Goal: Task Accomplishment & Management: Use online tool/utility

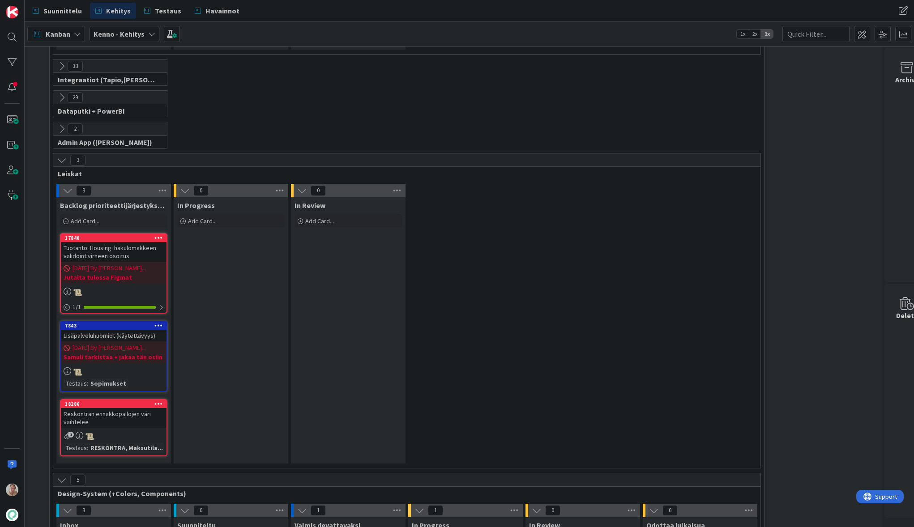
scroll to position [2800, 0]
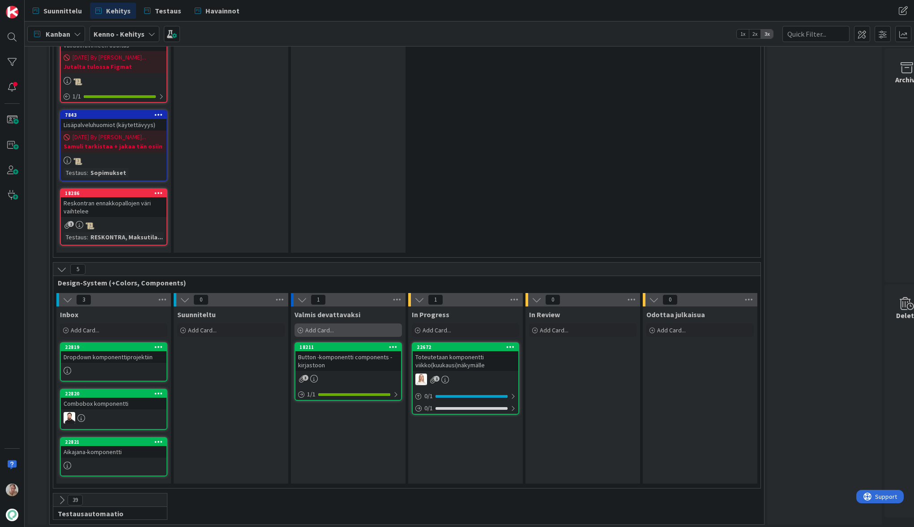
click at [331, 326] on span "Add Card..." at bounding box center [319, 330] width 29 height 8
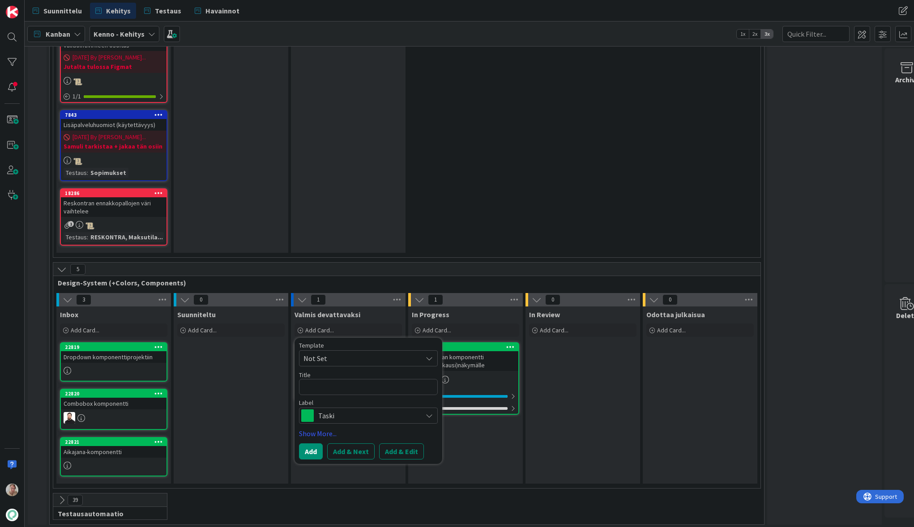
type textarea "x"
type textarea "L"
type textarea "x"
type textarea "Lu"
type textarea "x"
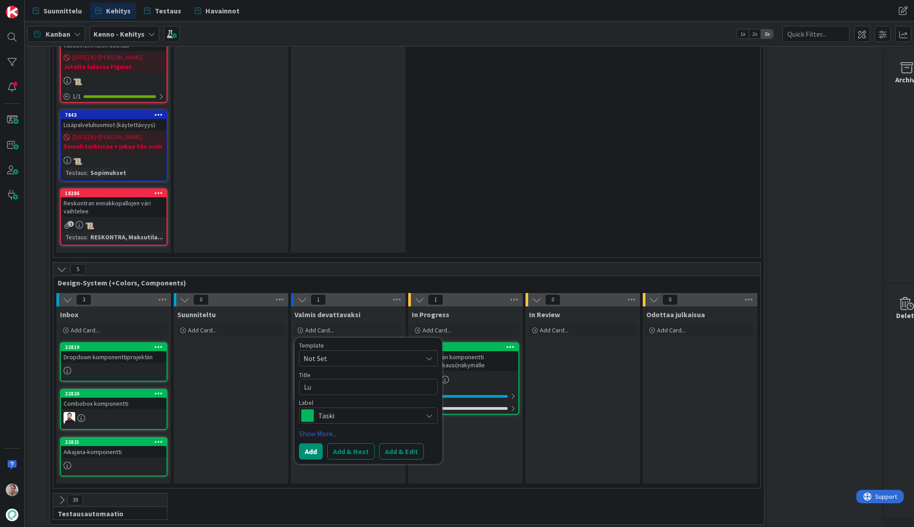
type textarea "Luo"
type textarea "x"
type textarea "Luoda"
type textarea "x"
type textarea "Luodaan"
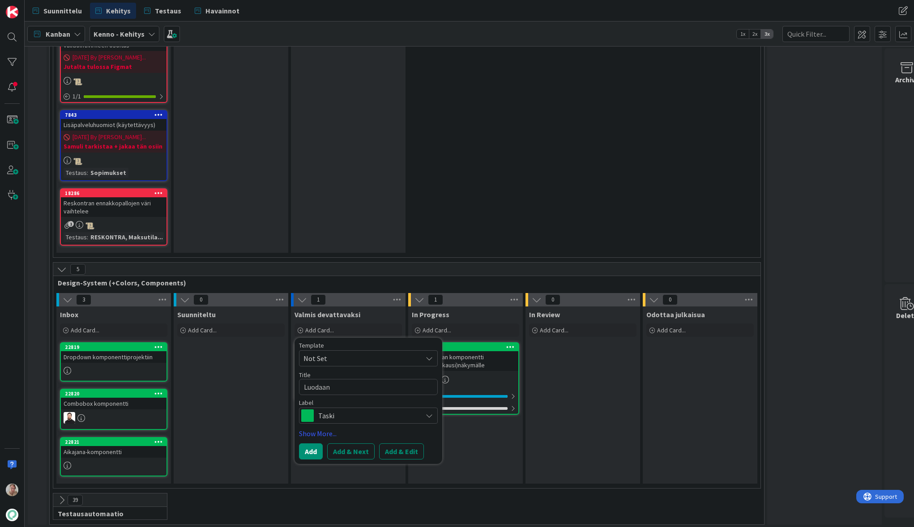
type textarea "x"
type textarea "Luodaan"
type textarea "x"
type textarea "Luodaan k"
type textarea "x"
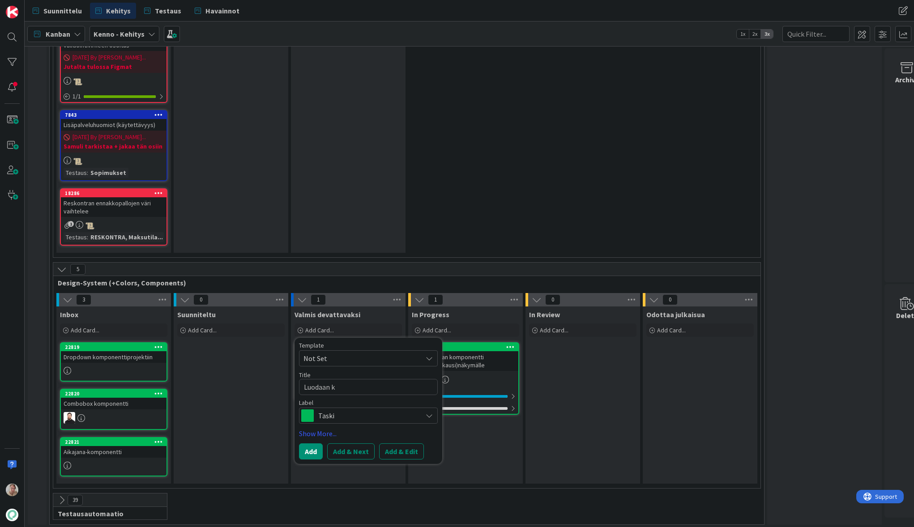
type textarea "Luodaan ko"
type textarea "x"
type textarea "Luodaan kom"
type textarea "x"
type textarea "Luodaan komp"
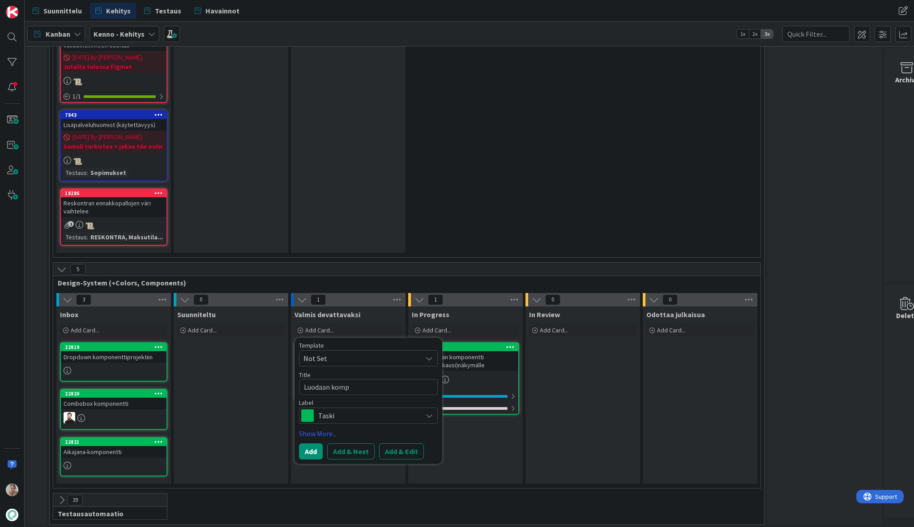
type textarea "x"
type textarea "Luodaan kompo"
type textarea "x"
type textarea "Luodaan kompon"
type textarea "x"
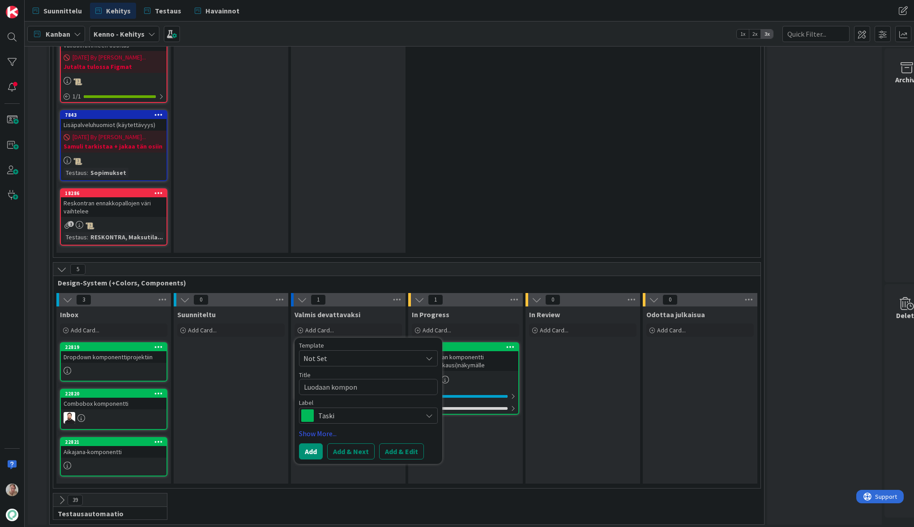
type textarea "Luodaan kompone"
type textarea "x"
type textarea "Luodaan komponen"
type textarea "x"
type textarea "Luodaan komponent"
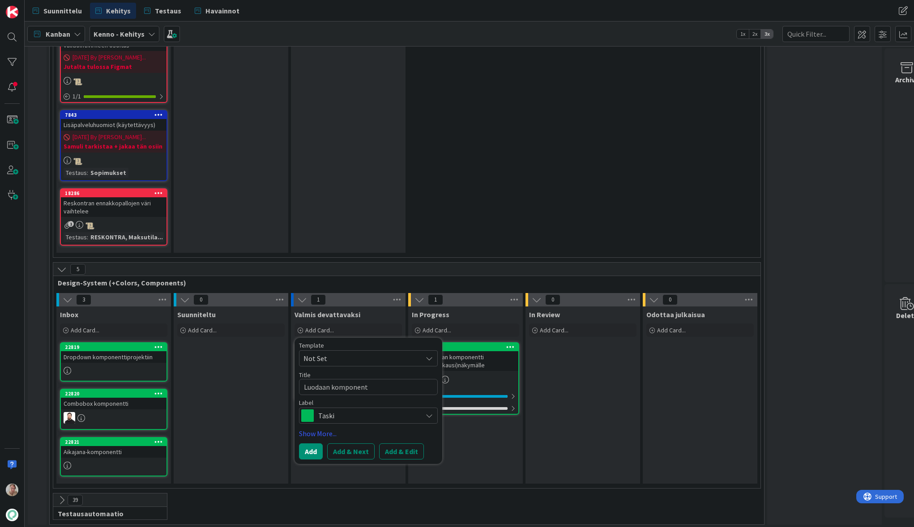
type textarea "x"
type textarea "Luodaan komponentt"
type textarea "x"
type textarea "Luodaan komponentti"
type textarea "x"
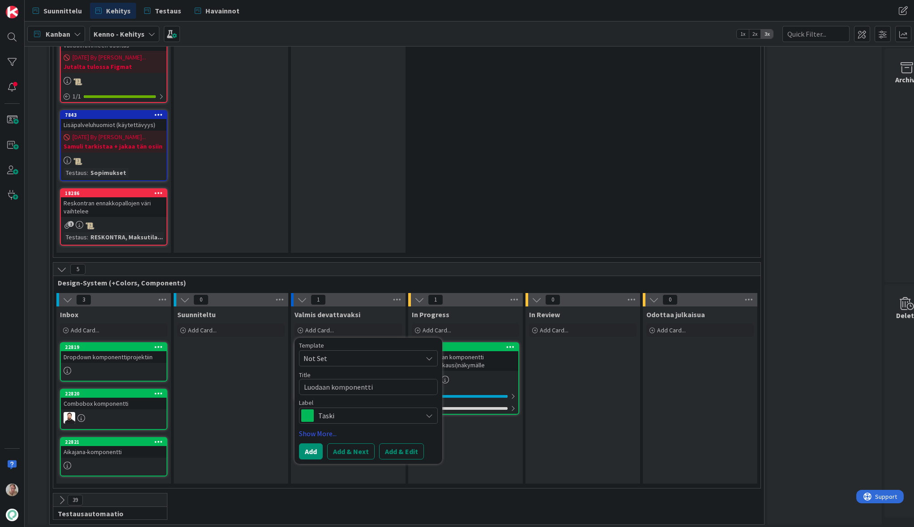
type textarea "Luodaan komponentti,"
type textarea "x"
type textarea "Luodaan komponentti,"
type textarea "x"
type textarea "Luodaan komponentti, j"
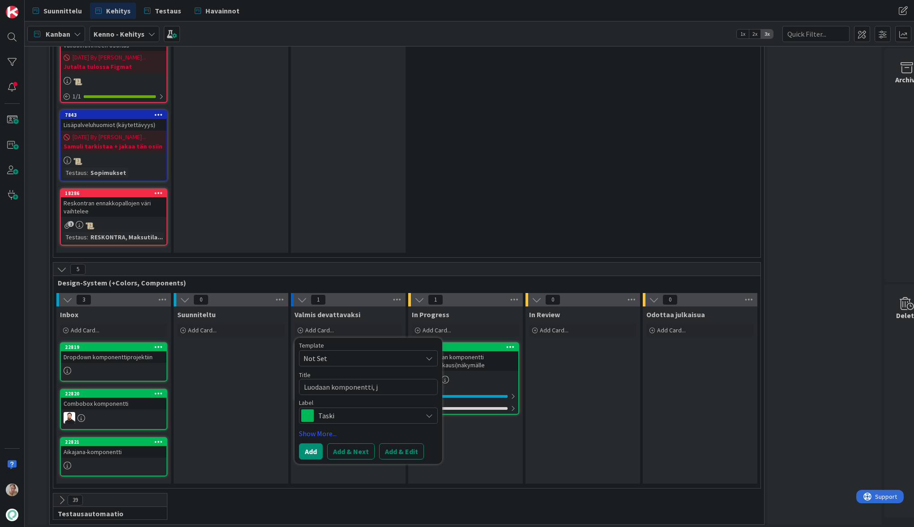
type textarea "x"
type textarea "Luodaan komponentti, jo"
type textarea "x"
type textarea "Luodaan komponentti, jol"
type textarea "x"
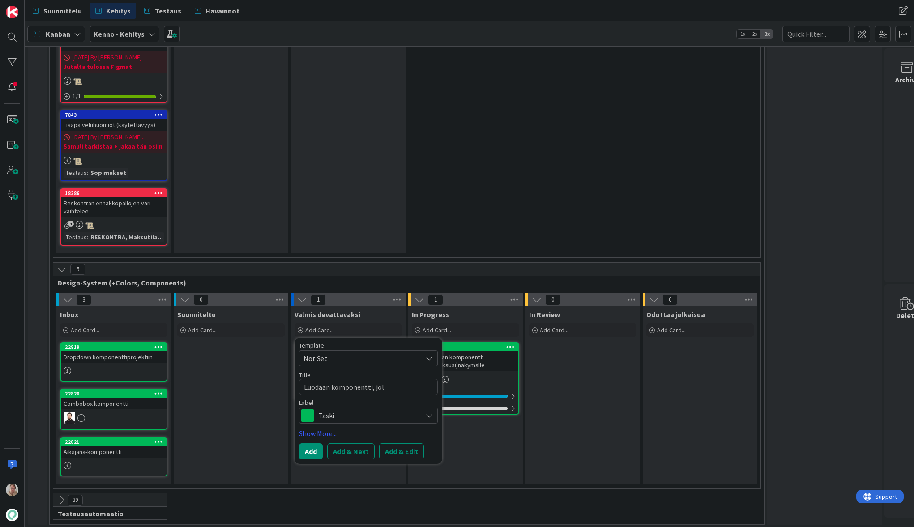
type textarea "Luodaan komponentti, joll"
type textarea "x"
type textarea "Luodaan komponentti, jolla"
type textarea "x"
type textarea "Luodaan komponentti, jolla v"
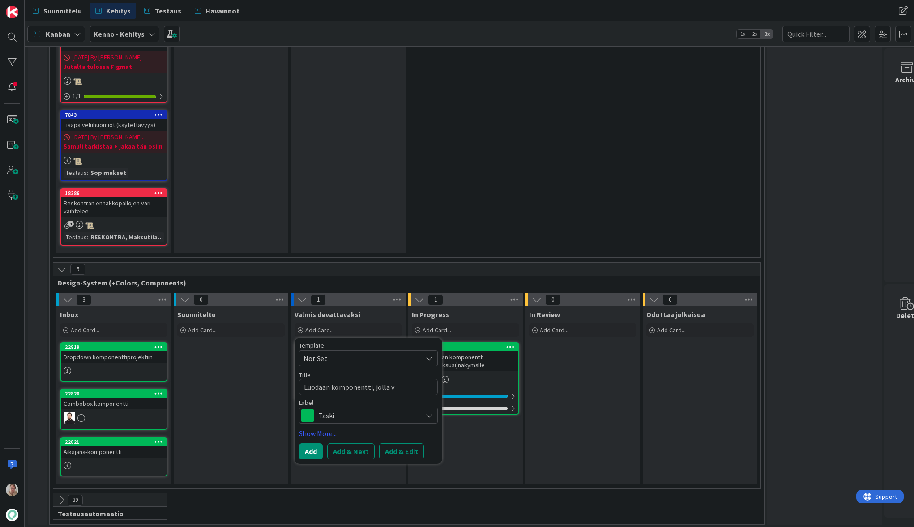
type textarea "x"
type textarea "Luodaan komponentti, jolla vo"
type textarea "x"
type textarea "Luodaan komponentti, jolla voi"
type textarea "x"
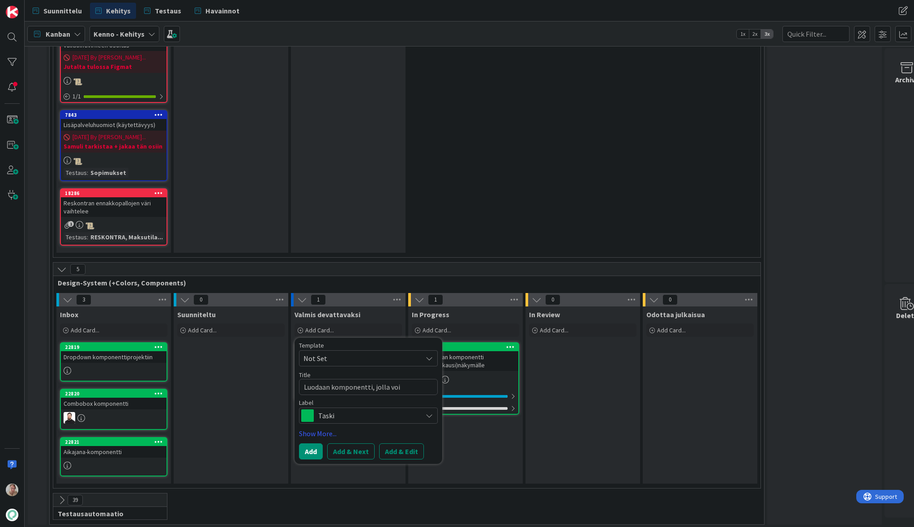
type textarea "Luodaan komponentti, jolla void"
type textarea "x"
type textarea "Luodaan komponentti, jolla voida"
type textarea "x"
type textarea "Luodaan komponentti, jolla voidaa"
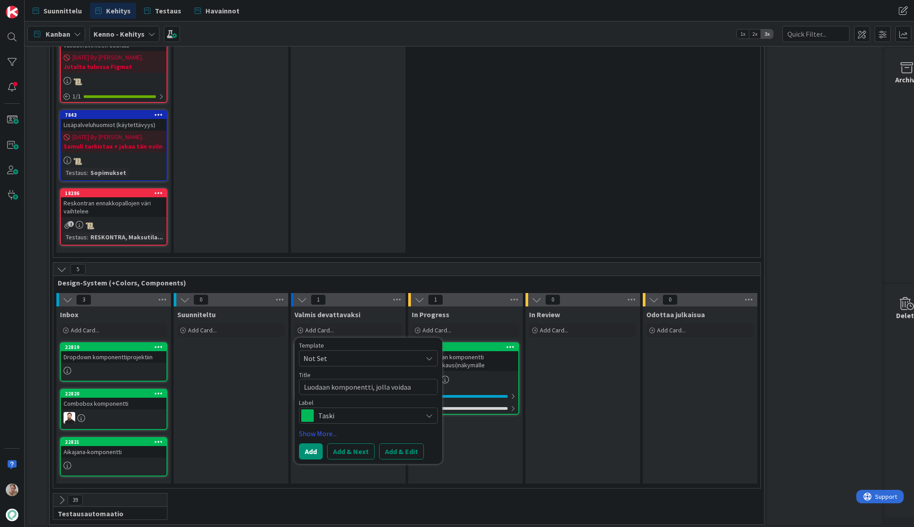
type textarea "x"
type textarea "Luodaan komponentti, jolla voidaan"
type textarea "x"
type textarea "Luodaan komponentti, jolla voidaan"
type textarea "x"
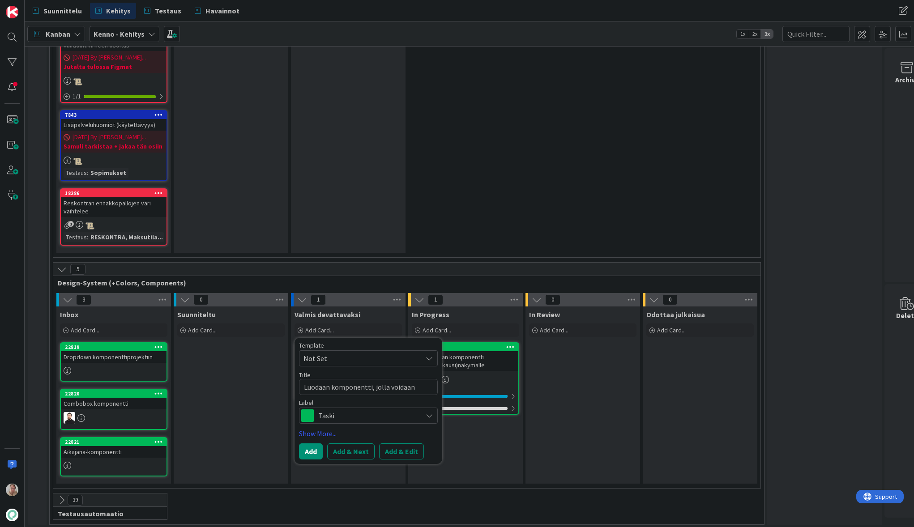
type textarea "Luodaan komponentti, jolla voidaan e"
type textarea "x"
type textarea "Luodaan komponentti, jolla voidaan esi"
type textarea "x"
type textarea "Luodaan komponentti, jolla voidaan esit"
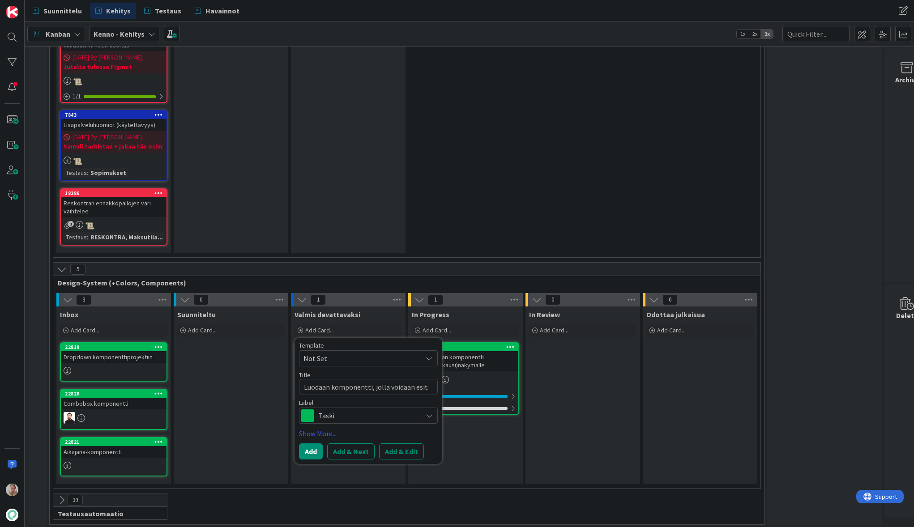
type textarea "x"
type textarea "Luodaan komponentti, jolla voidaan esitt"
type textarea "x"
type textarea "Luodaan komponentti, jolla voidaan esittä"
type textarea "x"
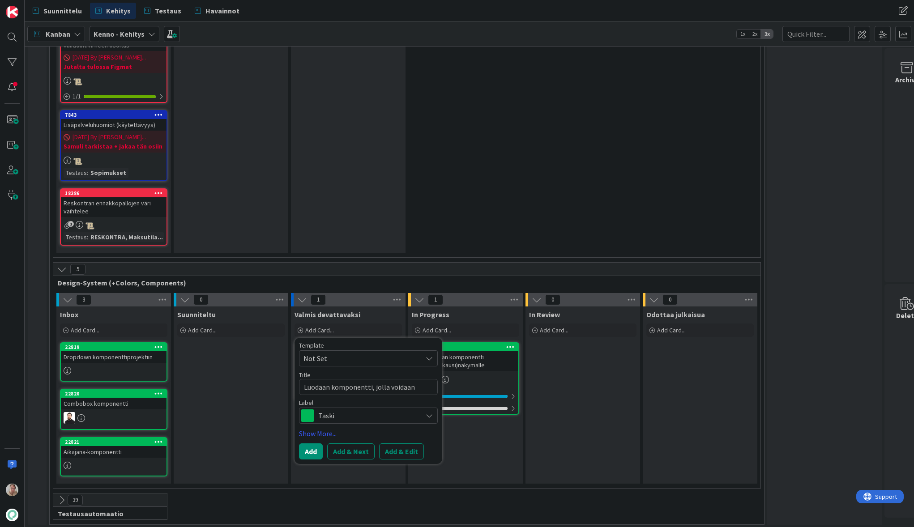
type textarea "Luodaan komponentti, jolla voidaan esittää"
type textarea "x"
type textarea "Luodaan komponentti, jolla voidaan esittää e"
type textarea "x"
type textarea "Luodaan komponentti, jolla voidaan esittää er"
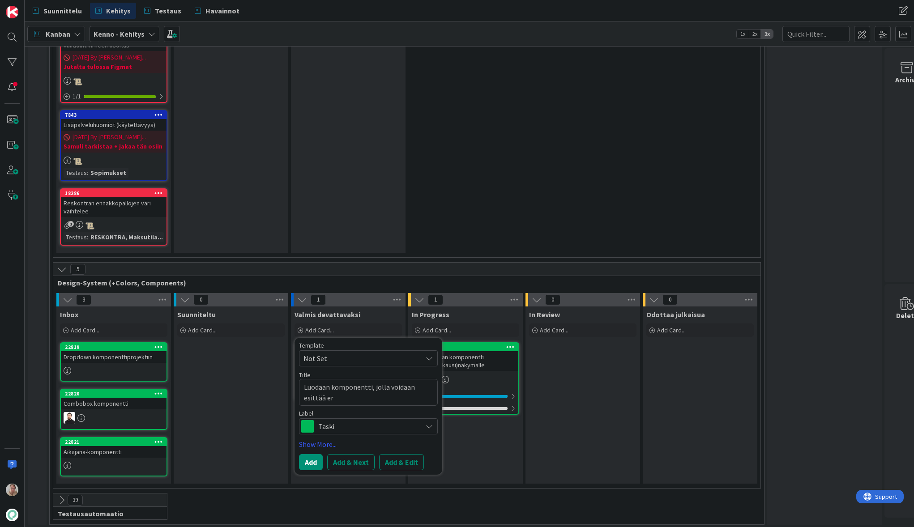
type textarea "x"
type textarea "Luodaan komponentti, jolla voidaan esittää eri"
type textarea "x"
type textarea "Luodaan komponentti, jolla voidaan esittää eril"
type textarea "x"
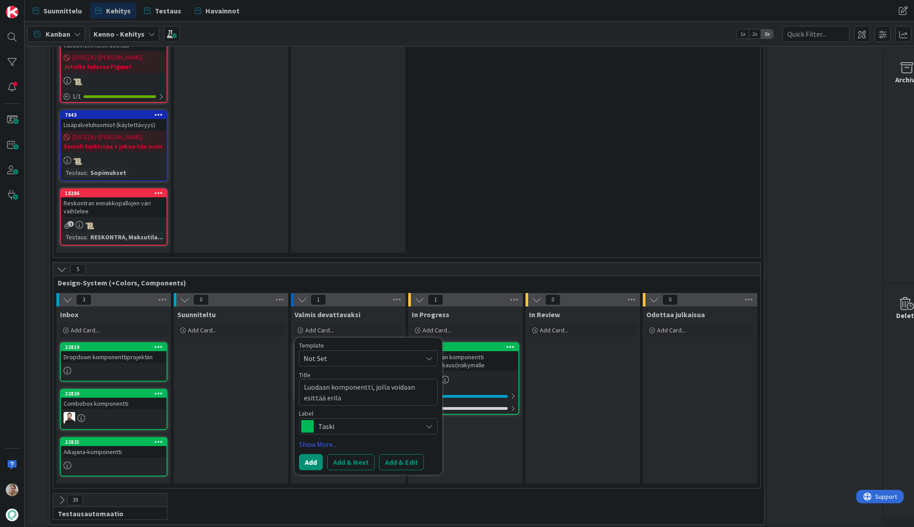
type textarea "Luodaan komponentti, jolla voidaan esittää erilai"
type textarea "x"
type textarea "Luodaan komponentti, jolla voidaan esittää erilaisi"
type textarea "x"
type textarea "Luodaan komponentti, jolla voidaan esittää erilaisia"
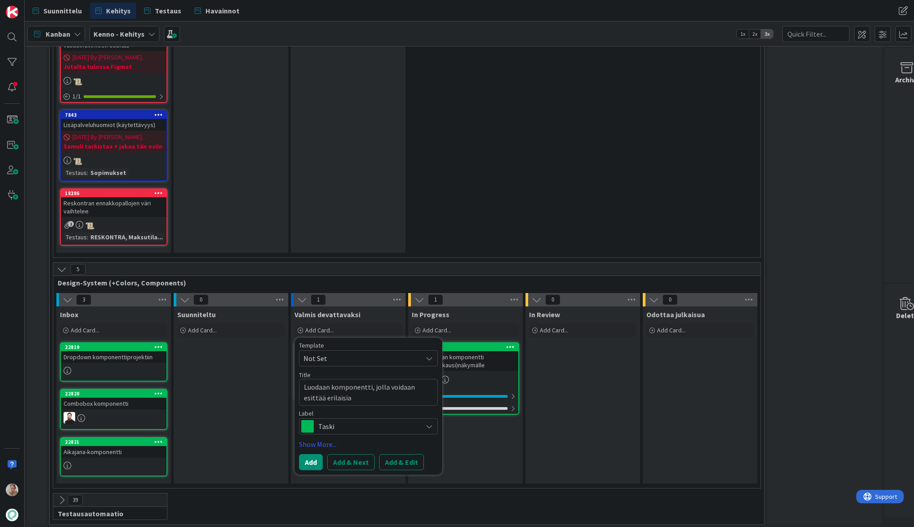
type textarea "x"
type textarea "Luodaan komponentti, jolla voidaan esittää erilaisia s"
type textarea "x"
type textarea "Luodaan komponentti, jolla voidaan esittää erilaisia sta"
type textarea "x"
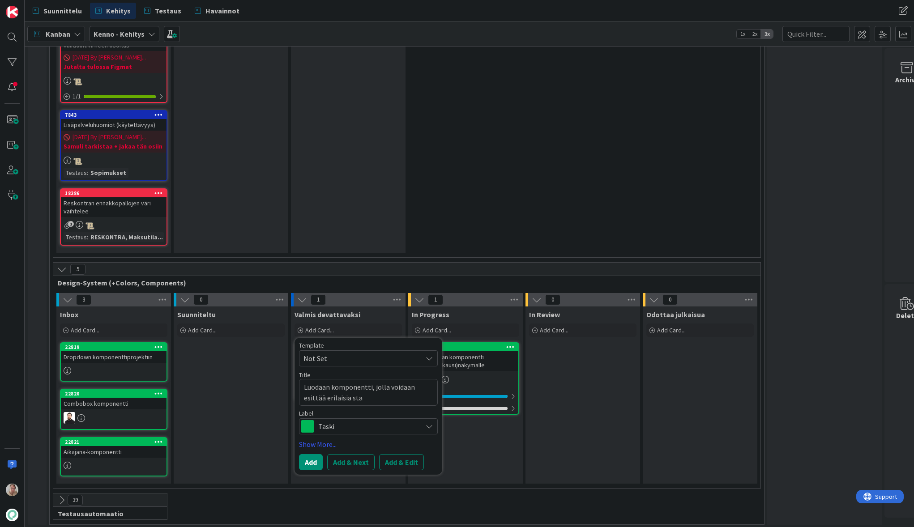
type textarea "Luodaan komponentti, jolla voidaan esittää erilaisia stat"
type textarea "x"
type textarea "Luodaan komponentti, jolla voidaan esittää erilaisia statu"
type textarea "x"
type textarea "Luodaan komponentti, jolla voidaan esittää erilaisia statuks"
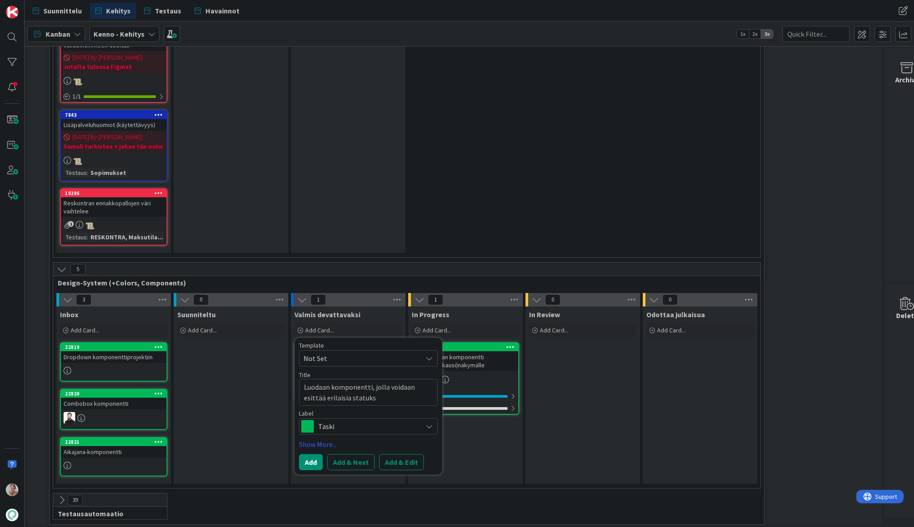
type textarea "x"
type textarea "Luodaan komponentti, jolla voidaan esittää erilaisia statuksia"
type textarea "x"
type textarea "Luodaan komponentti, jolla voidaan esittää erilaisia statuksia"
click at [388, 419] on button "Add & Edit" at bounding box center [401, 462] width 45 height 16
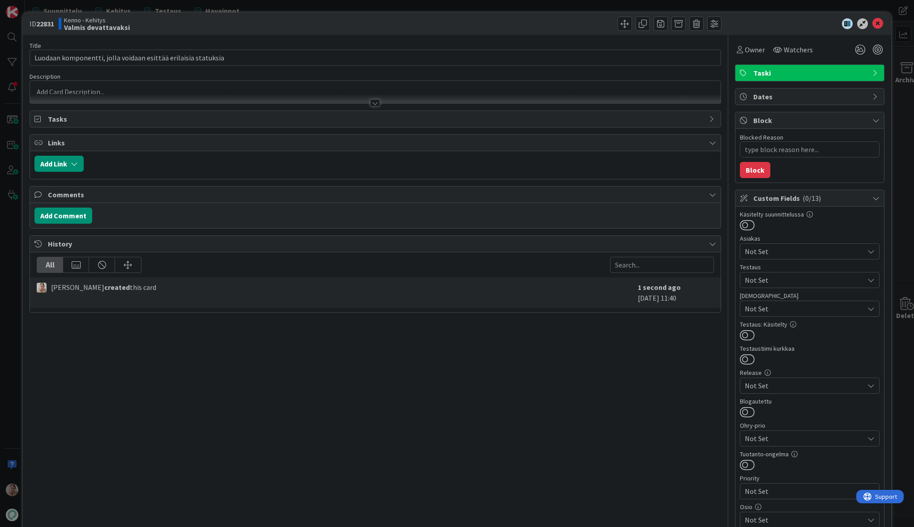
type textarea "x"
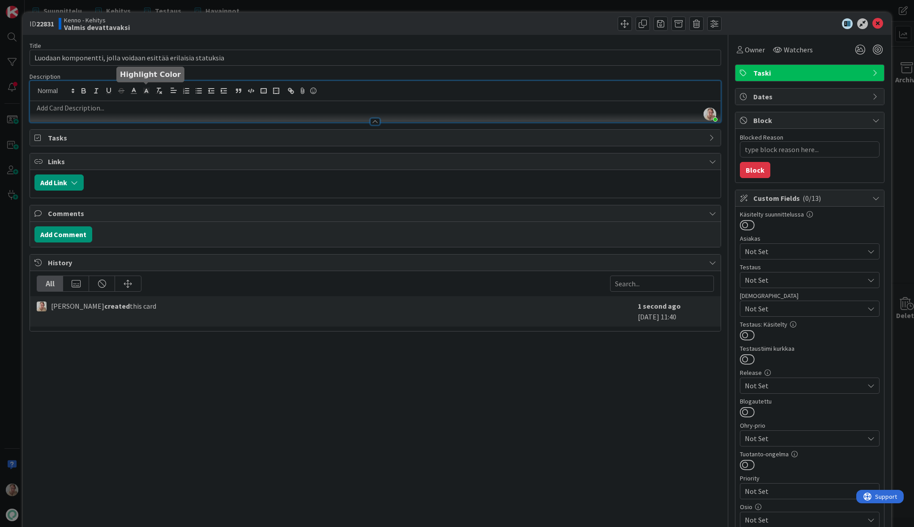
click at [141, 92] on div "Samuli Lindgren just joined" at bounding box center [375, 101] width 690 height 41
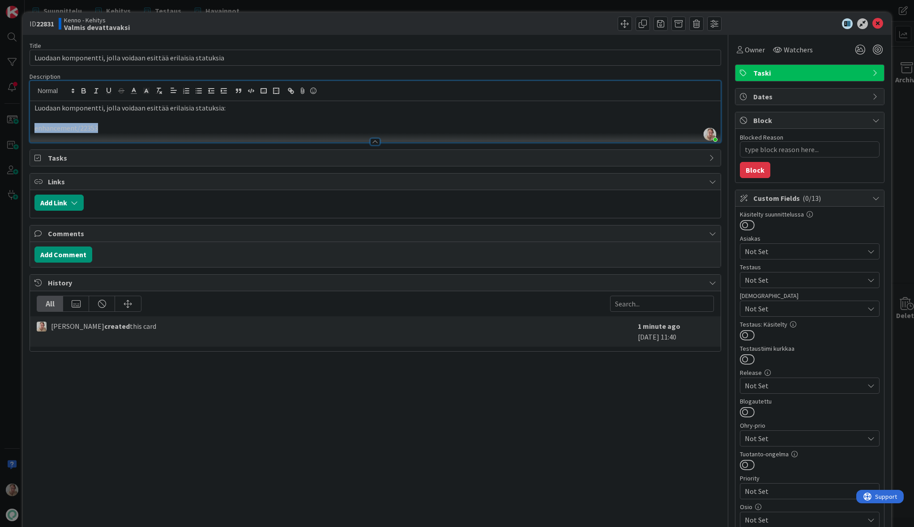
drag, startPoint x: 108, startPoint y: 127, endPoint x: 21, endPoint y: 130, distance: 87.3
click at [21, 130] on div "ID 22831 Kenno - Kehitys Valmis devattavaksi Title 62 / 128 Luodaan komponentti…" at bounding box center [457, 263] width 914 height 527
click at [264, 91] on polyline "button" at bounding box center [264, 91] width 4 height 2
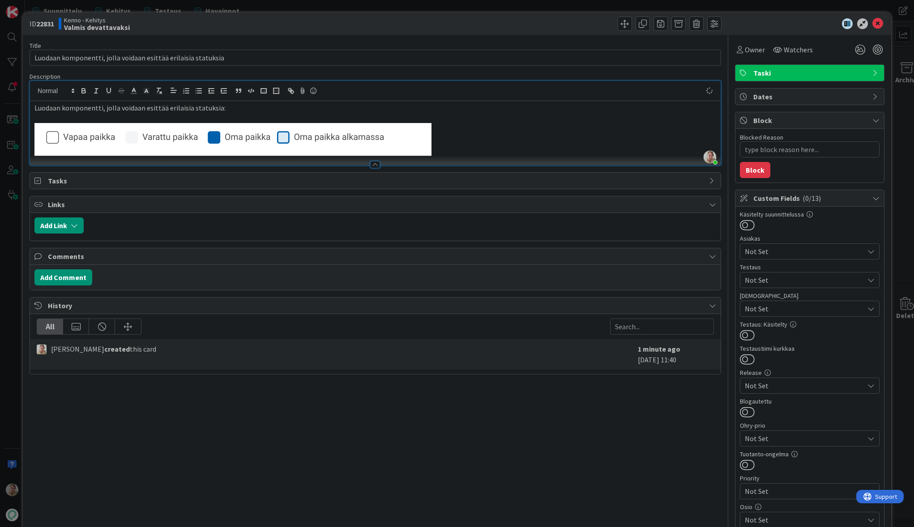
click at [465, 134] on p at bounding box center [375, 139] width 682 height 33
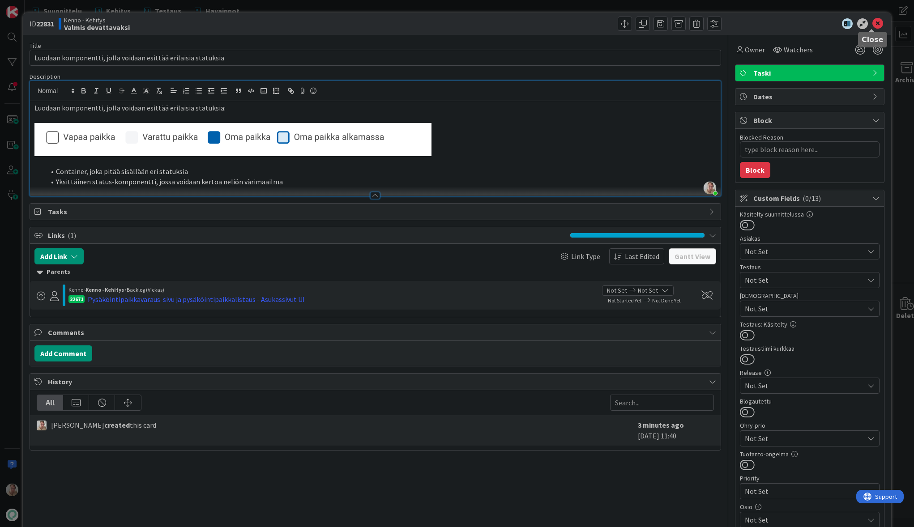
click at [872, 24] on icon at bounding box center [877, 23] width 11 height 11
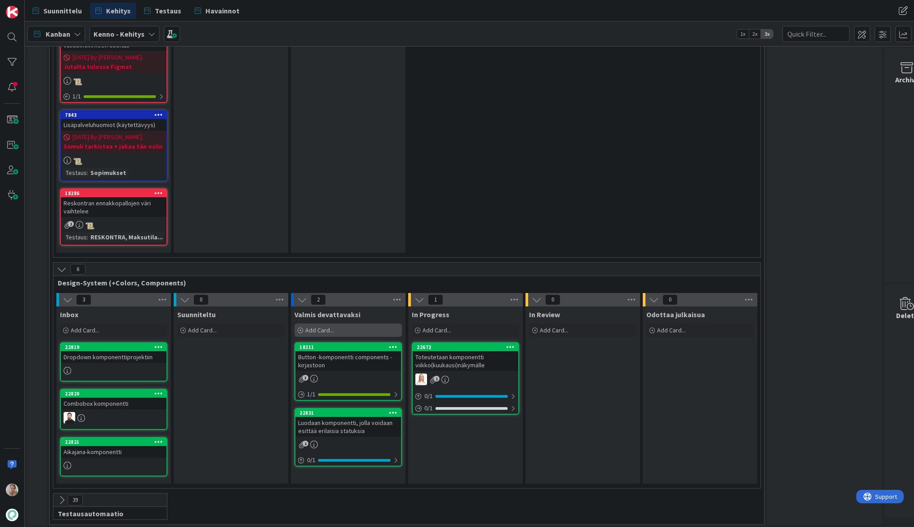
click at [340, 324] on div "Add Card..." at bounding box center [347, 330] width 107 height 13
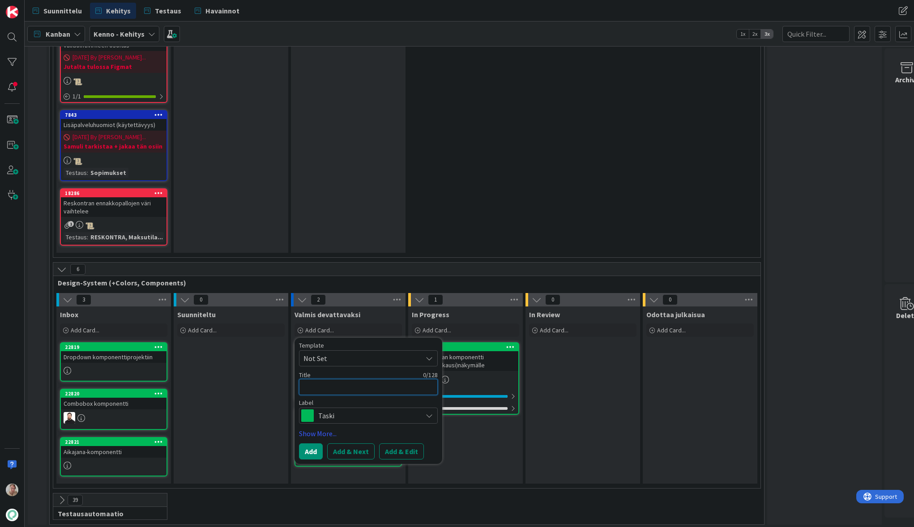
type textarea "x"
type textarea "P"
type textarea "x"
type textarea "Pä"
type textarea "x"
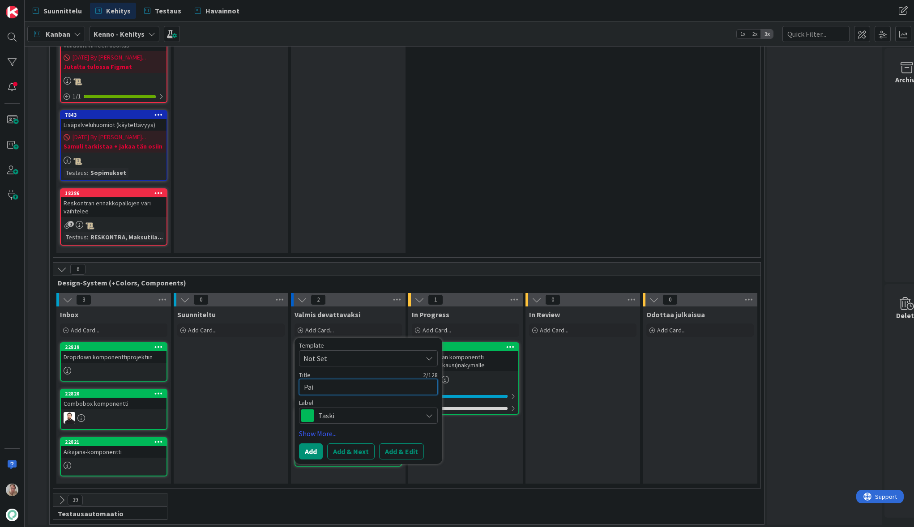
type textarea "Päiv"
type textarea "x"
type textarea "Päivi"
type textarea "x"
type textarea "Päivit"
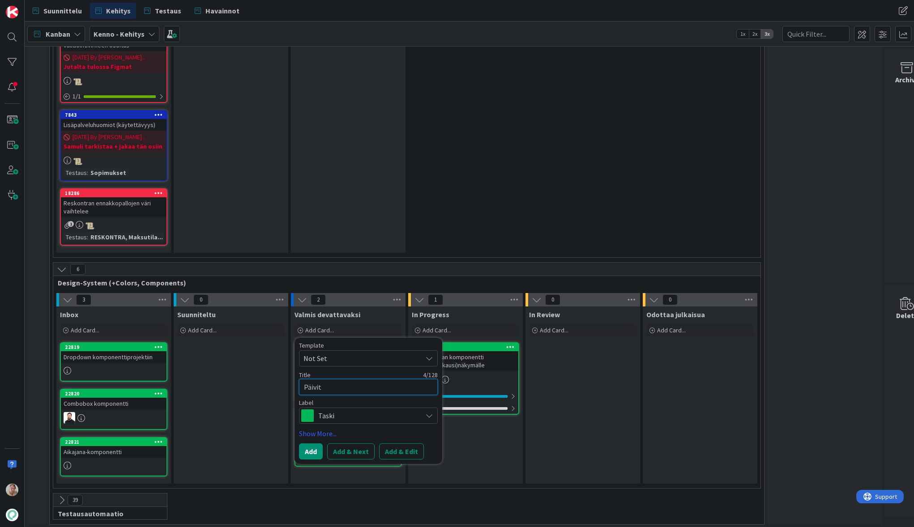
type textarea "x"
type textarea "Päivitet"
type textarea "x"
type textarea "Päivitetä"
type textarea "x"
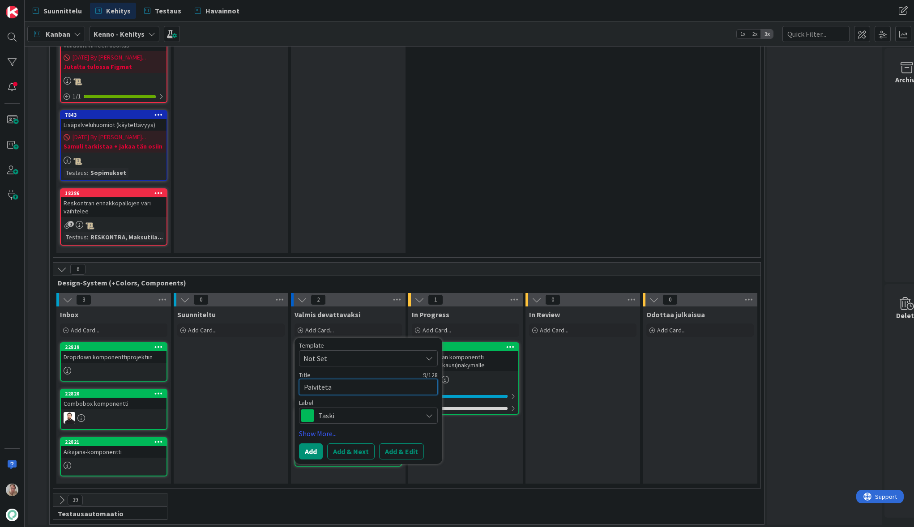
type textarea "Päivitetää"
type textarea "x"
type textarea "Päivitetään"
type textarea "x"
type textarea "Päivitetään"
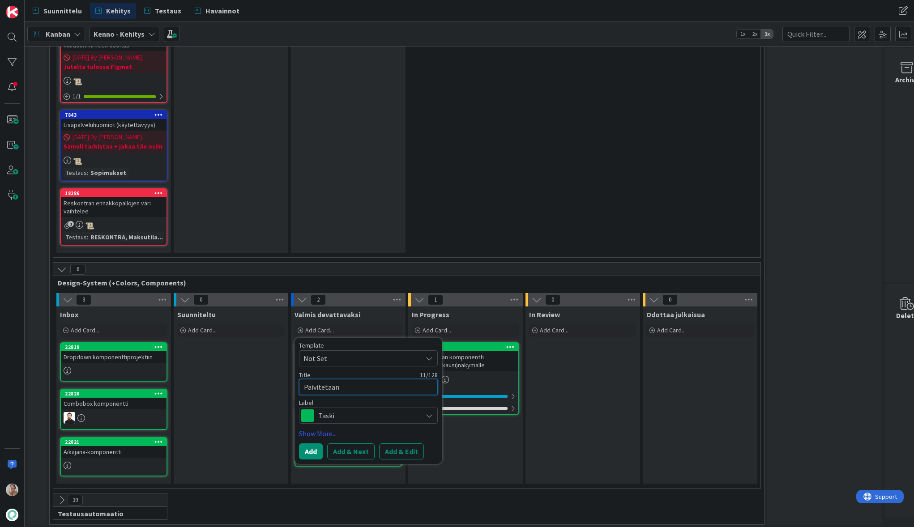
type textarea "x"
type textarea "Päivitetään p"
type textarea "x"
type textarea "Päivitetään py"
type textarea "x"
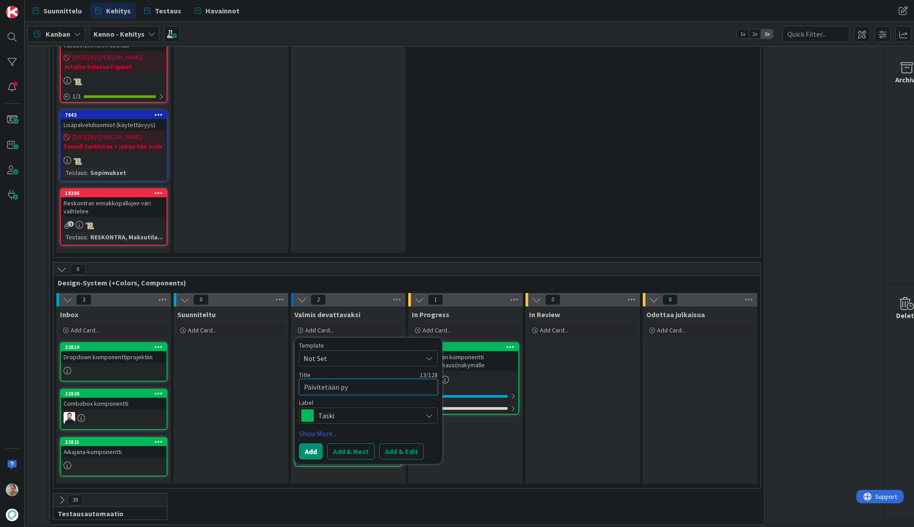
type textarea "Päivitetään pys"
type textarea "x"
type textarea "Päivitetään pysä"
type textarea "x"
type textarea "Päivitetään pysäk"
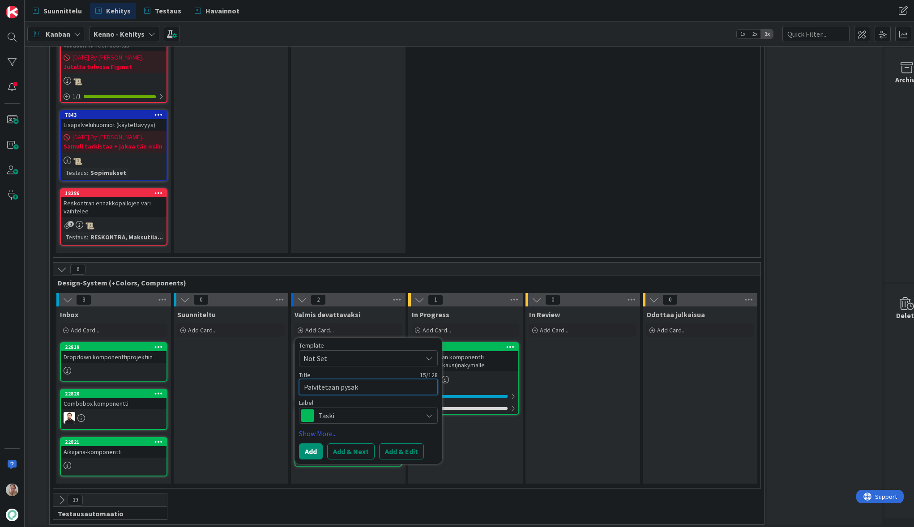
type textarea "x"
type textarea "Päivitetään pysäkö"
type textarea "x"
type textarea "Päivitetään pysäköi"
type textarea "x"
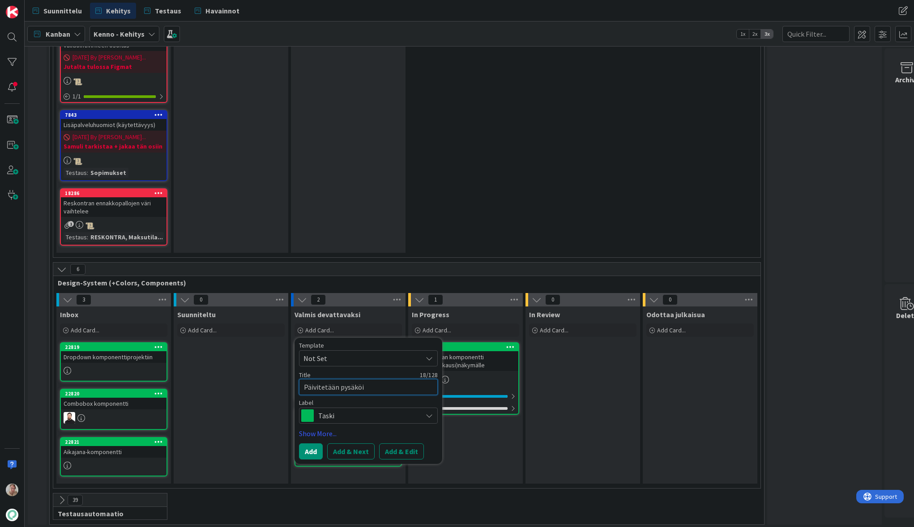
type textarea "Päivitetään pysäköin"
type textarea "x"
type textarea "Päivitetään pysäköint"
type textarea "x"
type textarea "Päivitetään pysäköinti"
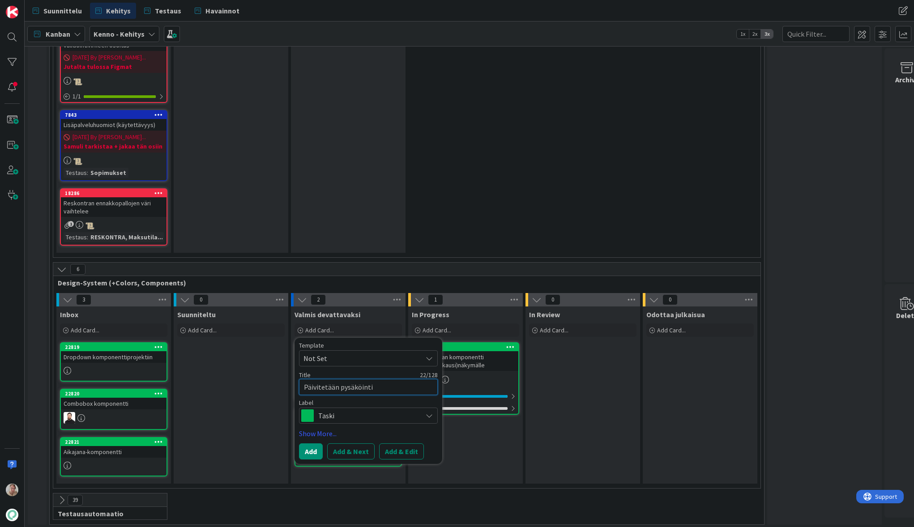
type textarea "x"
type textarea "Päivitetään pysäköintip"
type textarea "x"
type textarea "Päivitetään pysäköintipi"
type textarea "x"
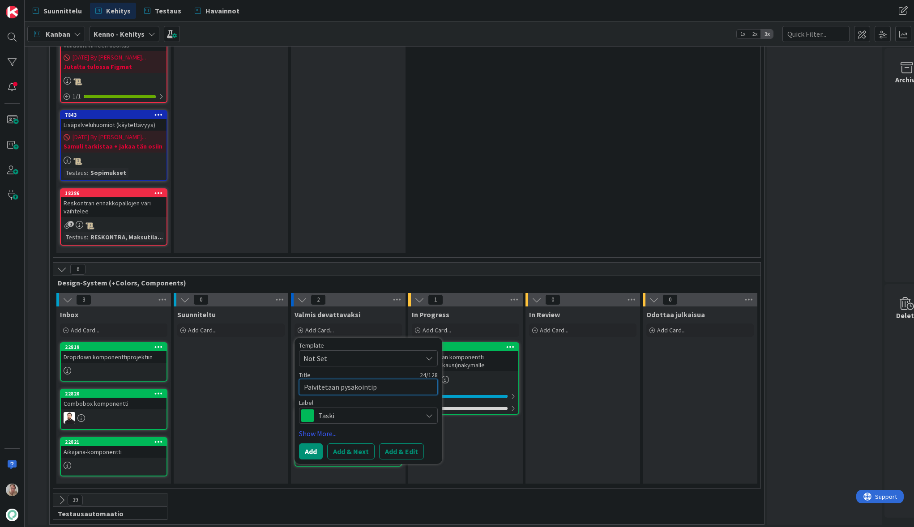
type textarea "Päivitetään pysäköintipa"
type textarea "x"
type textarea "Päivitetään pysäköintipai"
type textarea "x"
type textarea "Päivitetään pysäköintipaik"
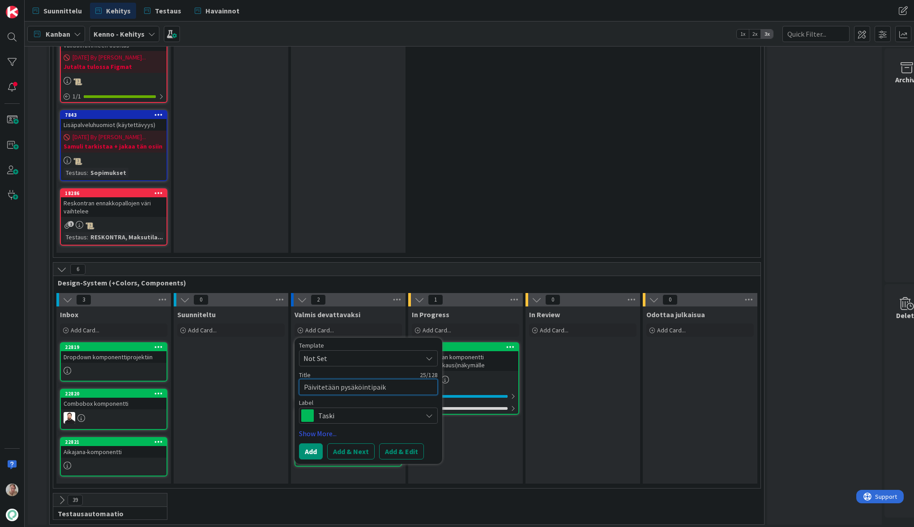
type textarea "x"
type textarea "Päivitetään pysäköintipaika"
type textarea "x"
type textarea "Päivitetään pysäköintipaikal"
type textarea "x"
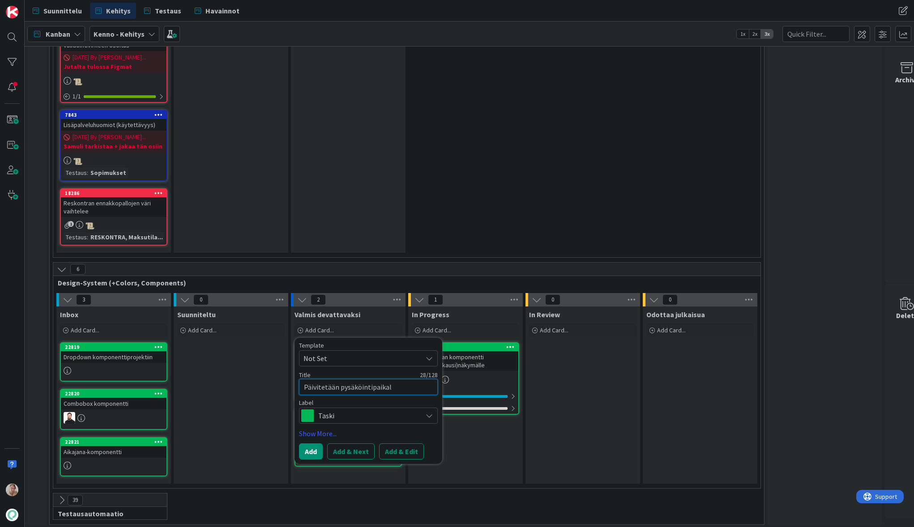
type textarea "Päivitetään pysäköintipaikall"
type textarea "x"
type textarea "Päivitetään pysäköintipaikalle"
type textarea "x"
type textarea "Päivitetään pysäköintipaikalle"
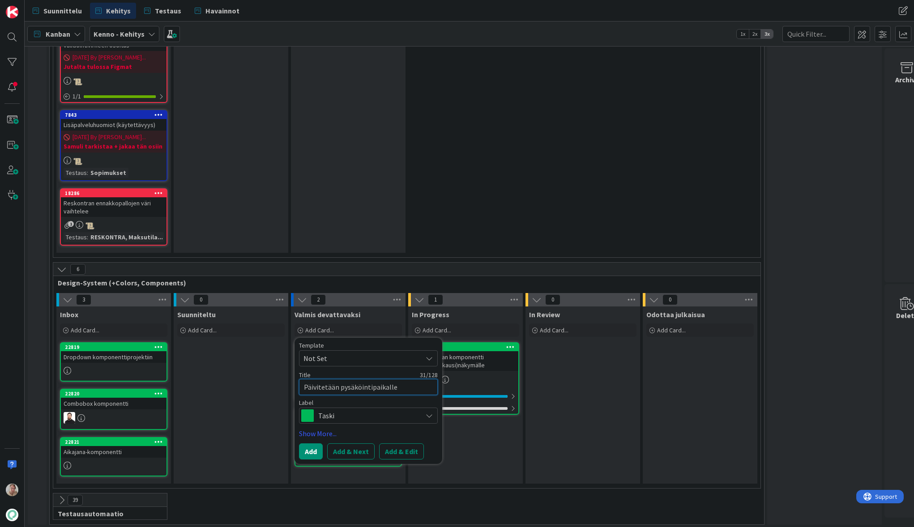
type textarea "x"
type textarea "Päivitetään pysäköintipaikalle u"
type textarea "x"
type textarea "Päivitetään pysäköintipaikalle uu"
type textarea "x"
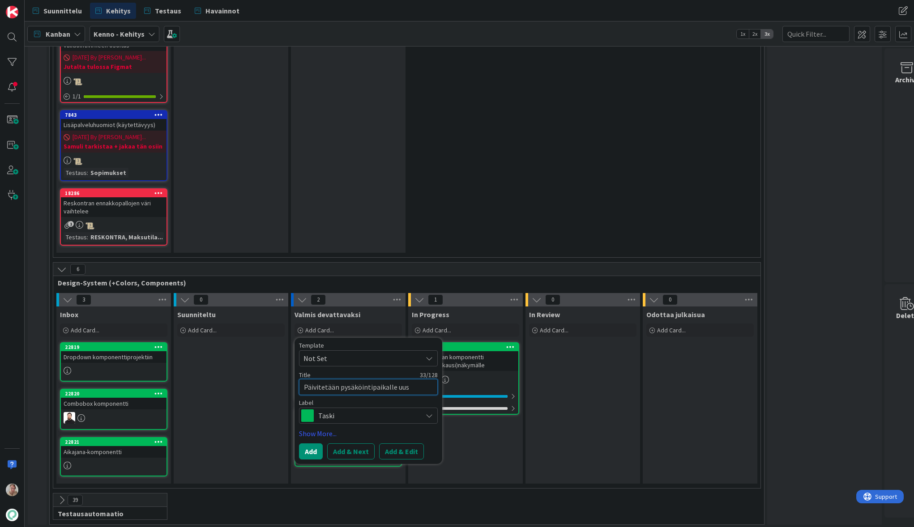
type textarea "Päivitetään pysäköintipaikalle uusi"
type textarea "x"
type textarea "Päivitetään pysäköintipaikalle uusi"
type textarea "x"
type textarea "Päivitetään pysäköintipaikalle uusi v"
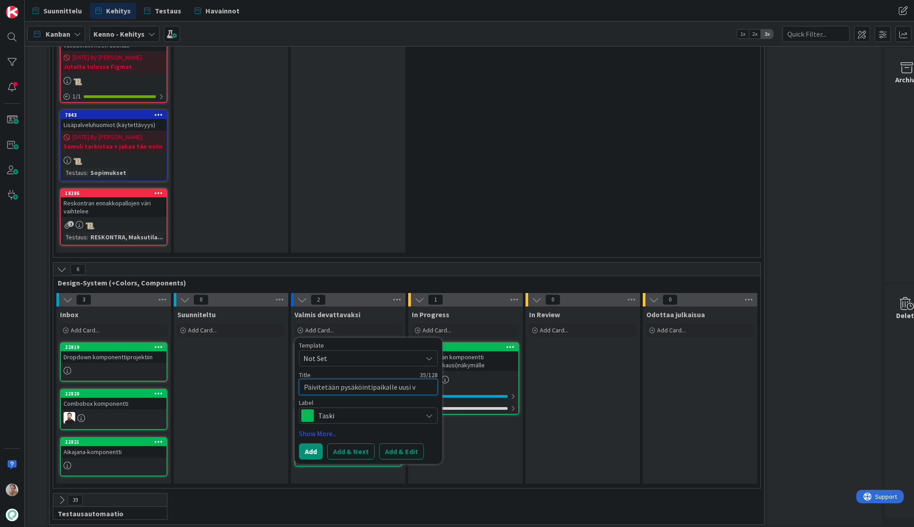
type textarea "x"
type textarea "Päivitetään pysäköintipaikalle uusi va"
type textarea "x"
type textarea "Päivitetään pysäköintipaikalle uusi var"
type textarea "x"
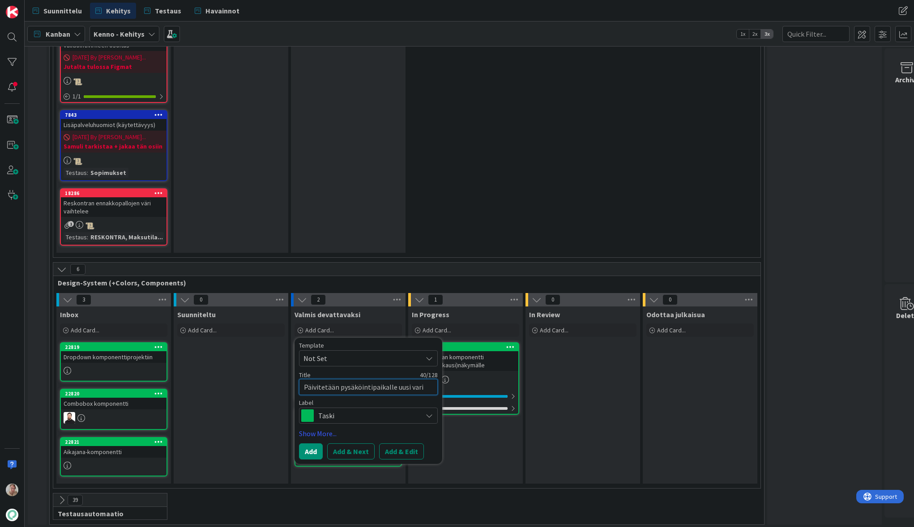
type textarea "Päivitetään pysäköintipaikalle uusi varia"
type textarea "x"
type textarea "Päivitetään pysäköintipaikalle uusi varian"
type textarea "x"
type textarea "Päivitetään pysäköintipaikalle uusi variant"
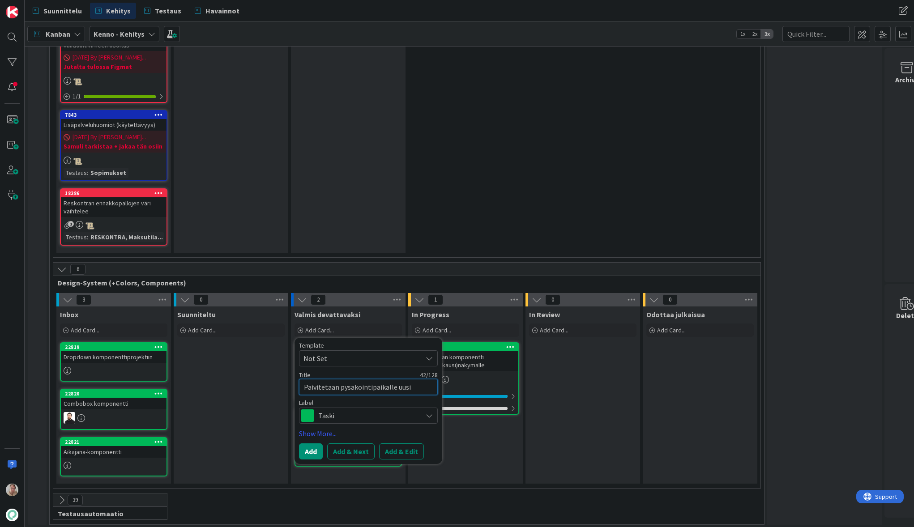
type textarea "x"
type textarea "Päivitetään pysäköintipaikalle uusi variantt"
type textarea "x"
type textarea "Päivitetään pysäköintipaikalle uusi variantti"
type textarea "x"
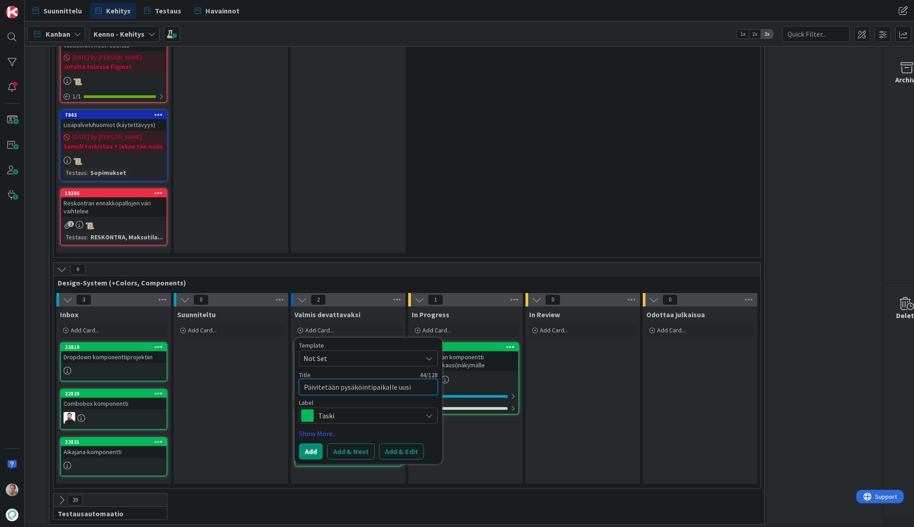
type textarea "Päivitetään pysäköintipaikalle uusi variantti"
type textarea "x"
type textarea "Päivitetään pysäköintipaikalle uusi variantti ""
type textarea "x"
type textarea "Päivitetään pysäköintipaikalle uusi variantti "o"
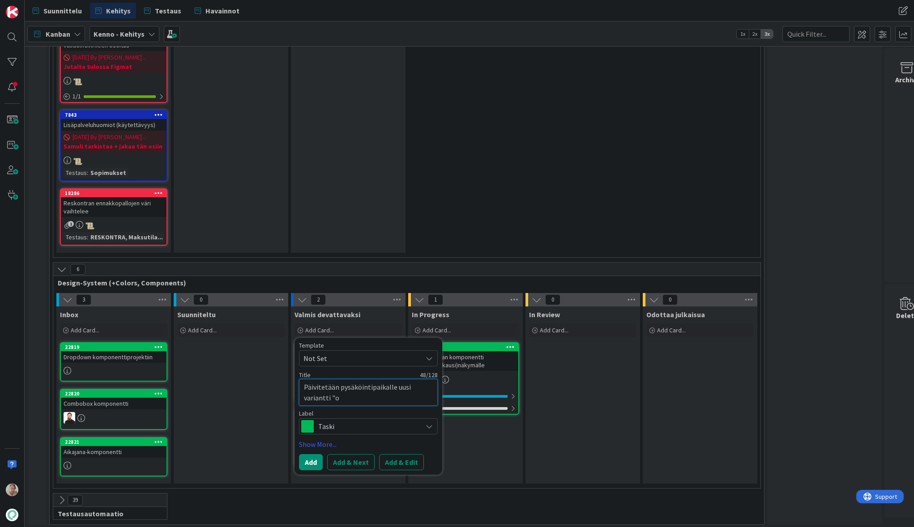
type textarea "x"
type textarea "Päivitetään pysäköintipaikalle uusi variantti "om"
type textarea "x"
type textarea "Päivitetään pysäköintipaikalle uusi variantti "oma"
click at [415, 419] on button "Add & Edit" at bounding box center [401, 462] width 45 height 16
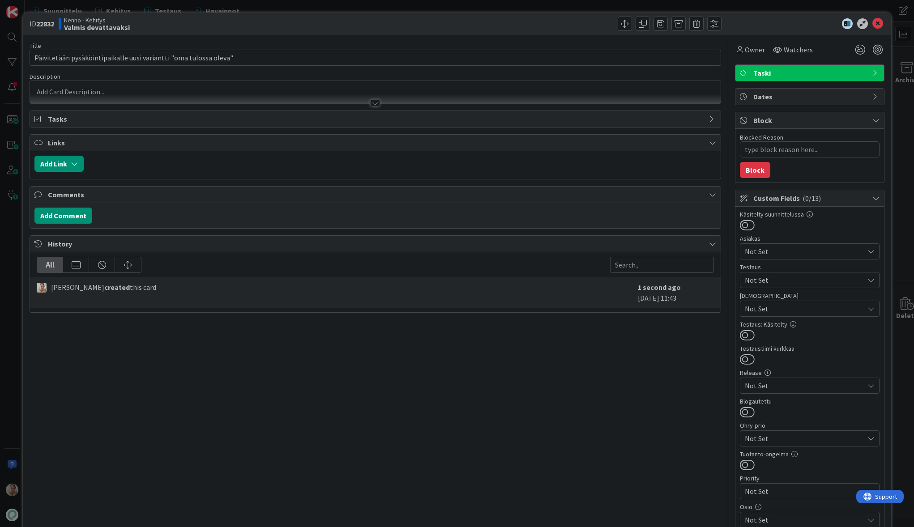
click at [170, 90] on div at bounding box center [375, 92] width 690 height 22
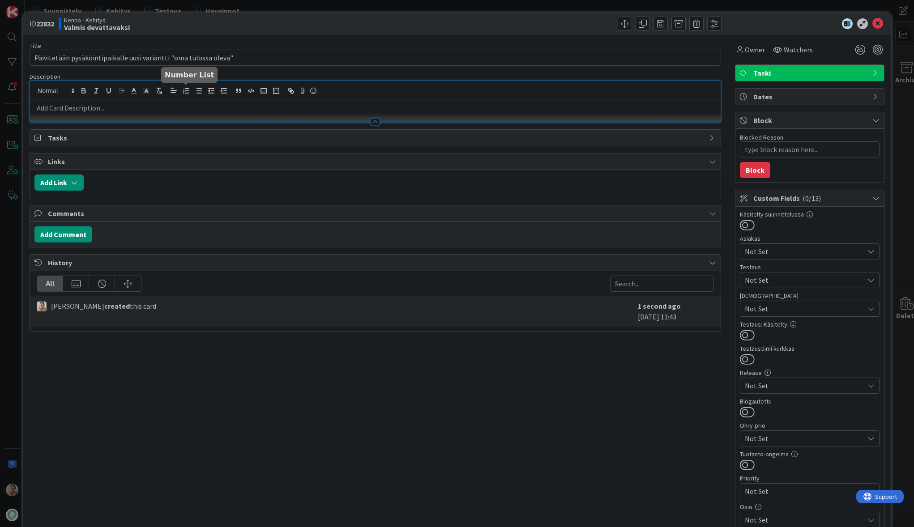
click at [191, 100] on div at bounding box center [375, 91] width 690 height 20
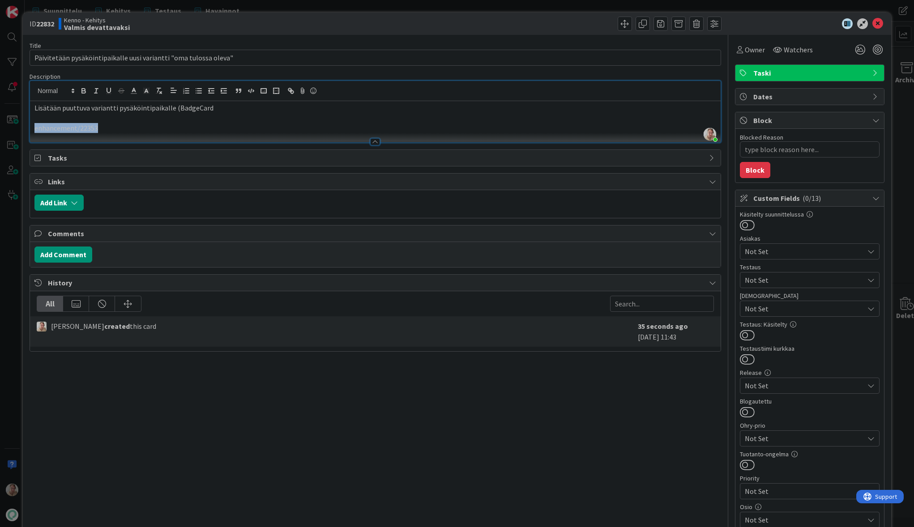
drag, startPoint x: 110, startPoint y: 128, endPoint x: 35, endPoint y: 127, distance: 74.7
click at [35, 127] on p "enhancement/22353" at bounding box center [375, 128] width 682 height 10
click at [263, 92] on polyline "button" at bounding box center [264, 91] width 4 height 2
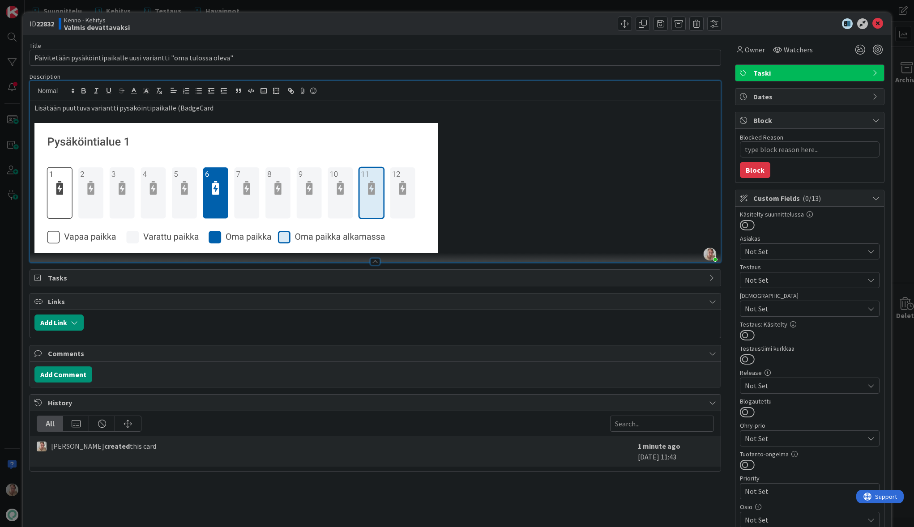
click at [475, 164] on p at bounding box center [375, 188] width 682 height 130
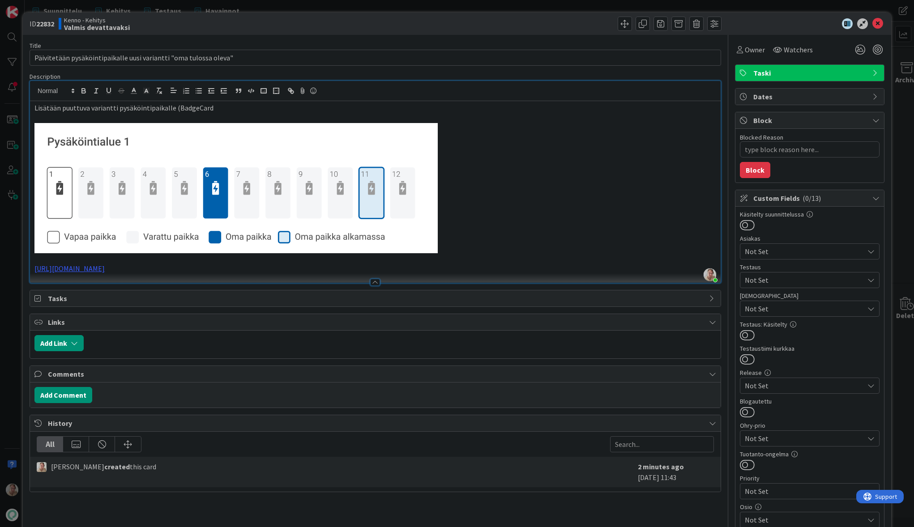
click at [235, 106] on p "Lisätään puuttuva variantti pysäköintipaikalle (BadgeCard" at bounding box center [375, 108] width 682 height 10
click at [147, 58] on input "Päivitetään pysäköintipaikalle uusi variantti "oma tulossa oleva"" at bounding box center [375, 58] width 691 height 16
click at [100, 108] on p "Lisätään puuttuva variantti pysäköintipaikalle (BadgeCard)" at bounding box center [375, 108] width 682 height 10
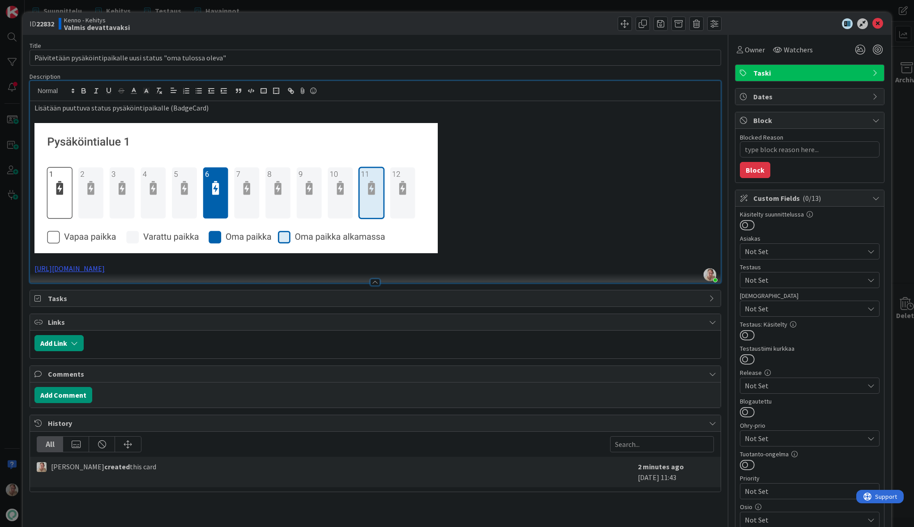
click at [212, 110] on p "Lisätään puuttuva status pysäköintipaikalle (BadgeCard)" at bounding box center [375, 108] width 682 height 10
click at [474, 229] on p at bounding box center [375, 188] width 682 height 130
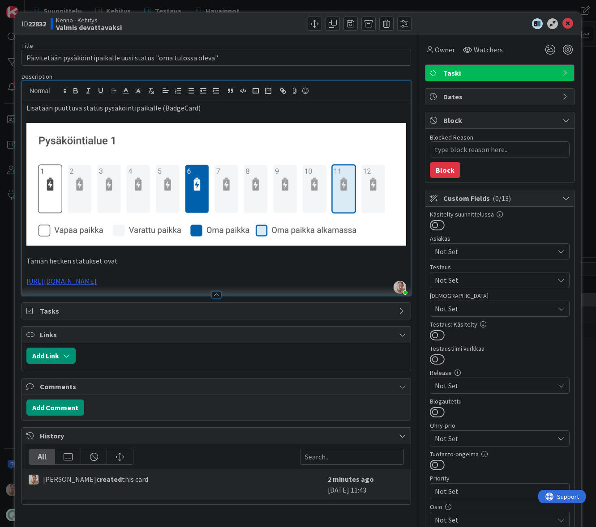
click at [130, 259] on p "Tämän hetken statukset ovat" at bounding box center [215, 261] width 379 height 10
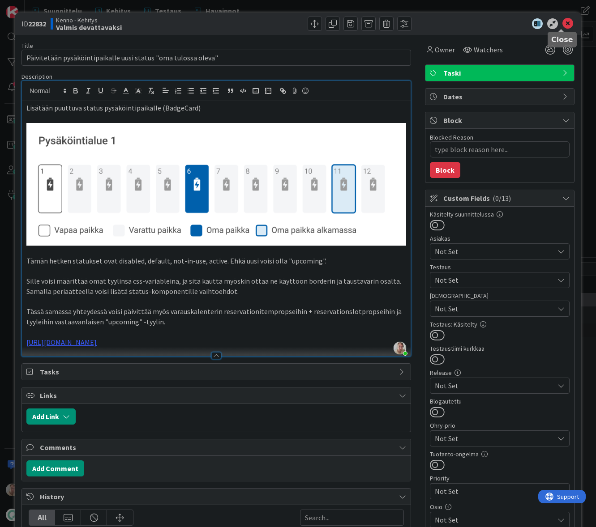
click at [562, 27] on icon at bounding box center [567, 23] width 11 height 11
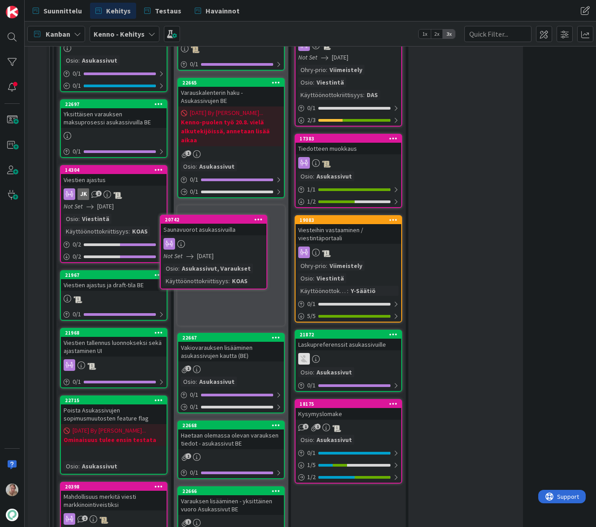
scroll to position [1466, 0]
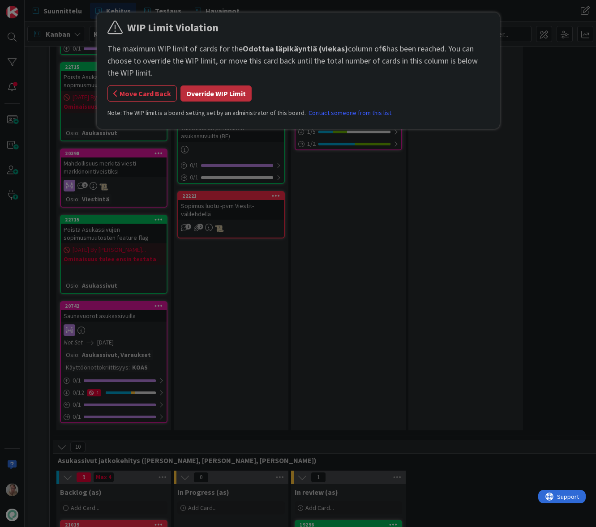
click at [212, 94] on button "Override WIP Limit" at bounding box center [215, 93] width 71 height 16
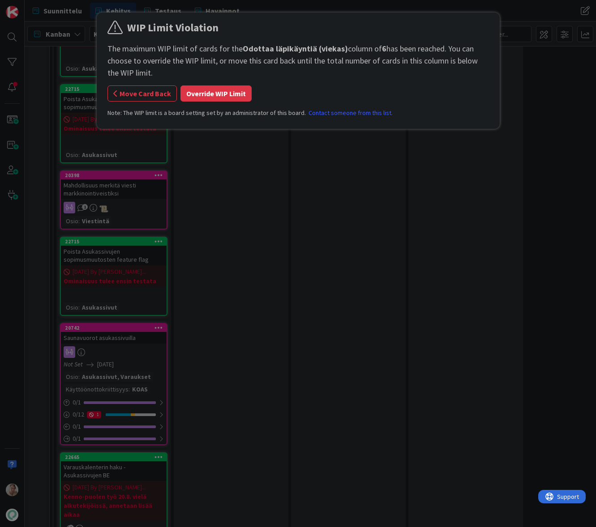
scroll to position [1618, 0]
click at [213, 92] on button "Override WIP Limit" at bounding box center [215, 93] width 71 height 16
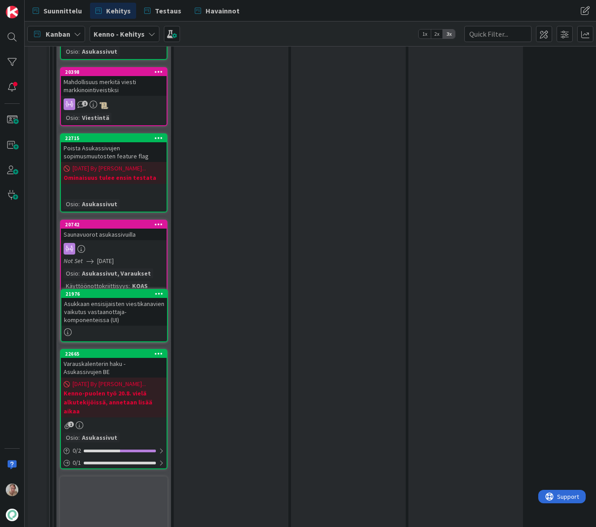
scroll to position [2463, 0]
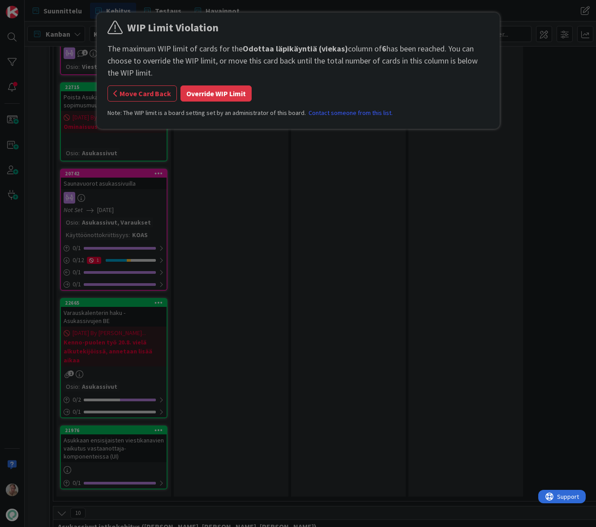
click at [215, 96] on button "Override WIP Limit" at bounding box center [215, 93] width 71 height 16
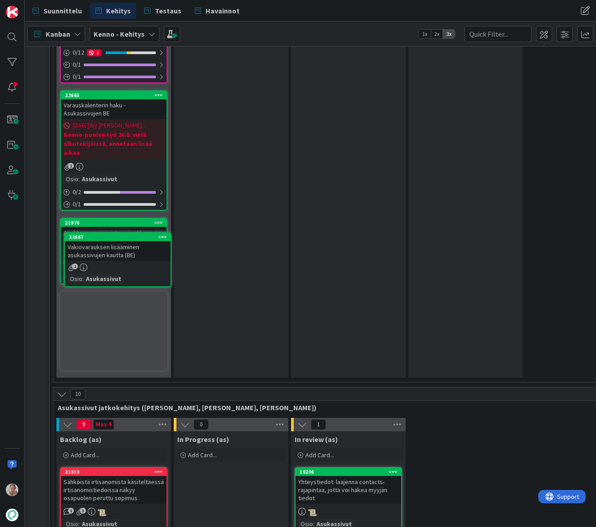
scroll to position [3355, 0]
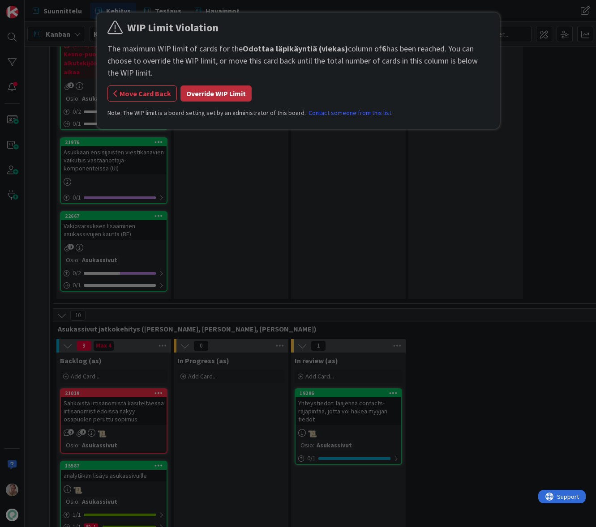
click at [222, 96] on button "Override WIP Limit" at bounding box center [215, 93] width 71 height 16
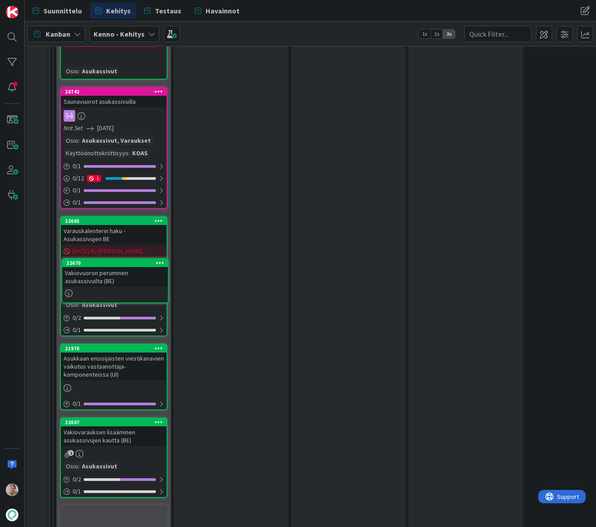
scroll to position [3924, 0]
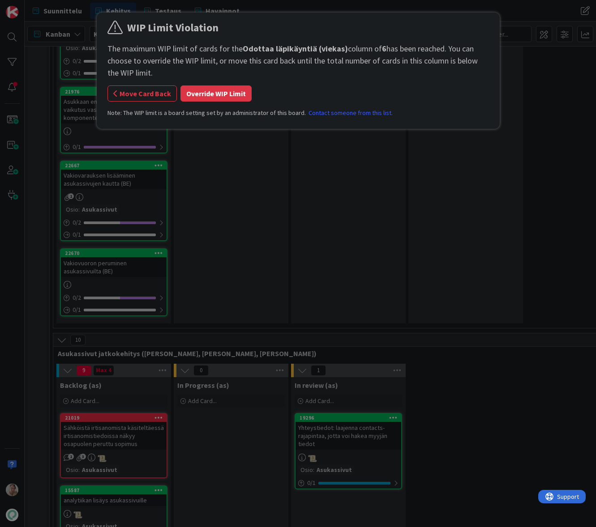
click at [208, 90] on button "Override WIP Limit" at bounding box center [215, 93] width 71 height 16
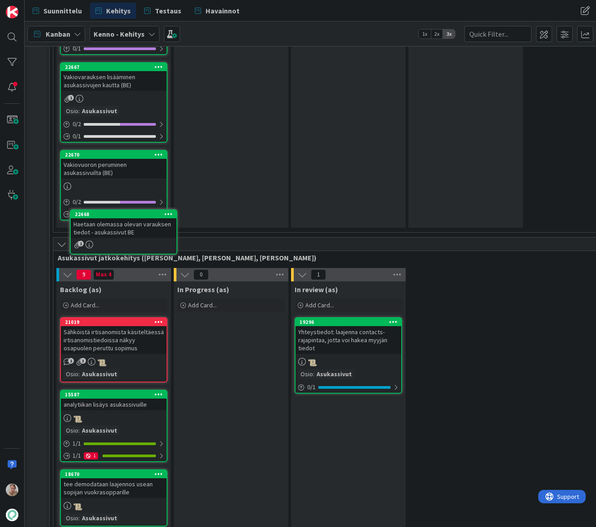
scroll to position [4449, 0]
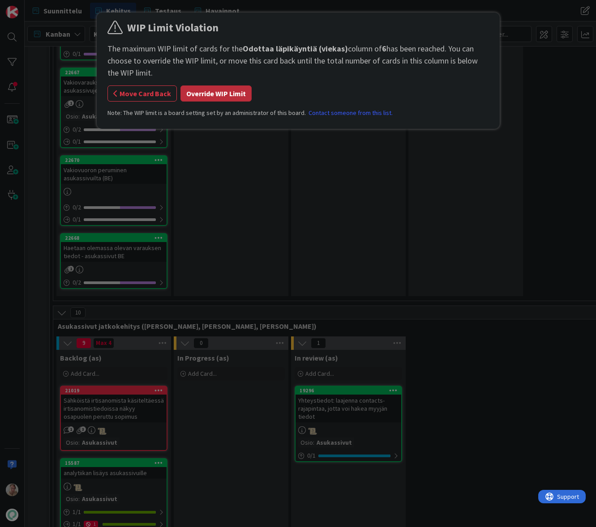
click at [206, 93] on button "Override WIP Limit" at bounding box center [215, 93] width 71 height 16
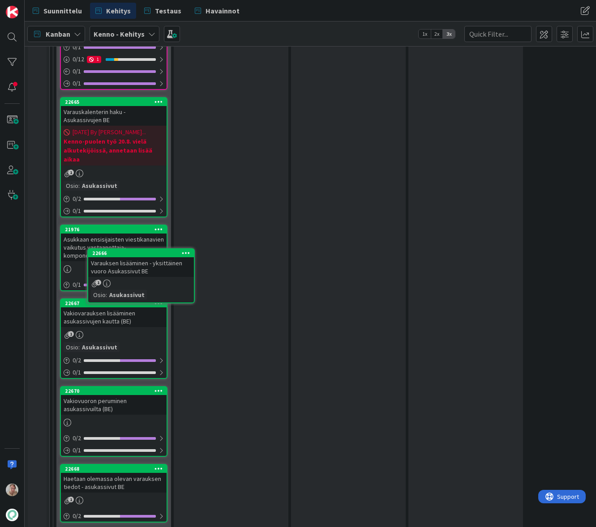
scroll to position [4868, 0]
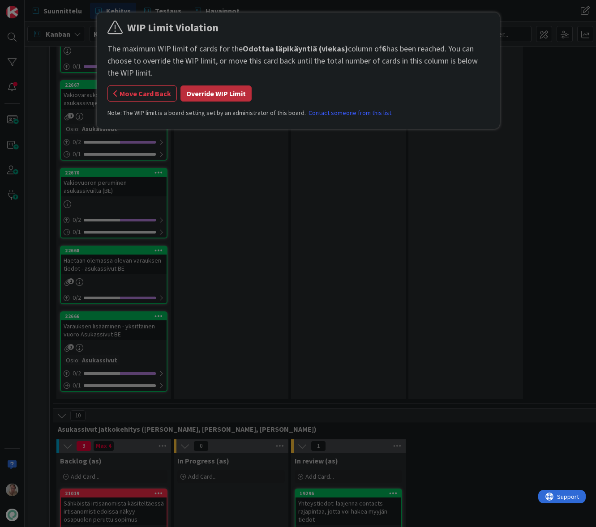
click at [232, 94] on button "Override WIP Limit" at bounding box center [215, 93] width 71 height 16
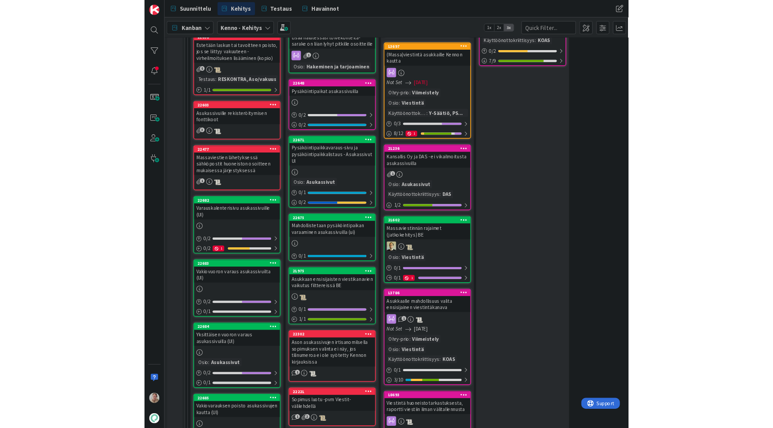
scroll to position [660, 0]
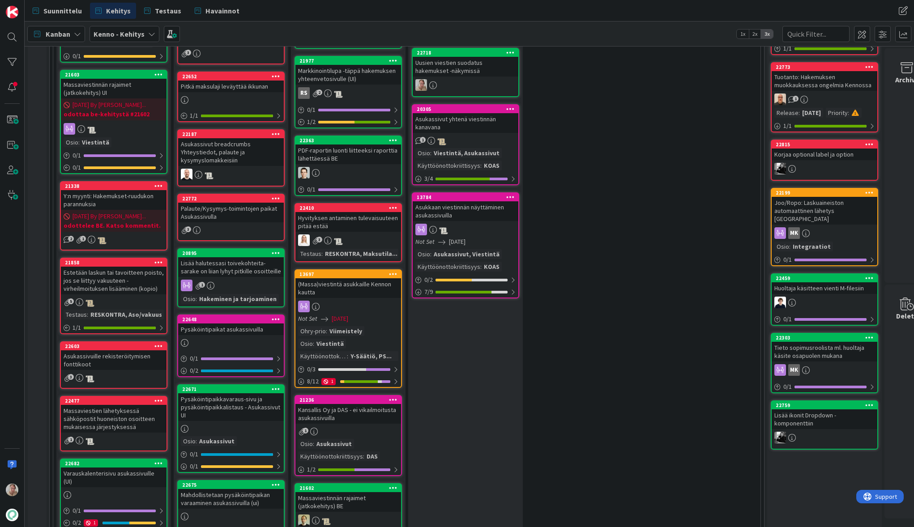
scroll to position [528, 0]
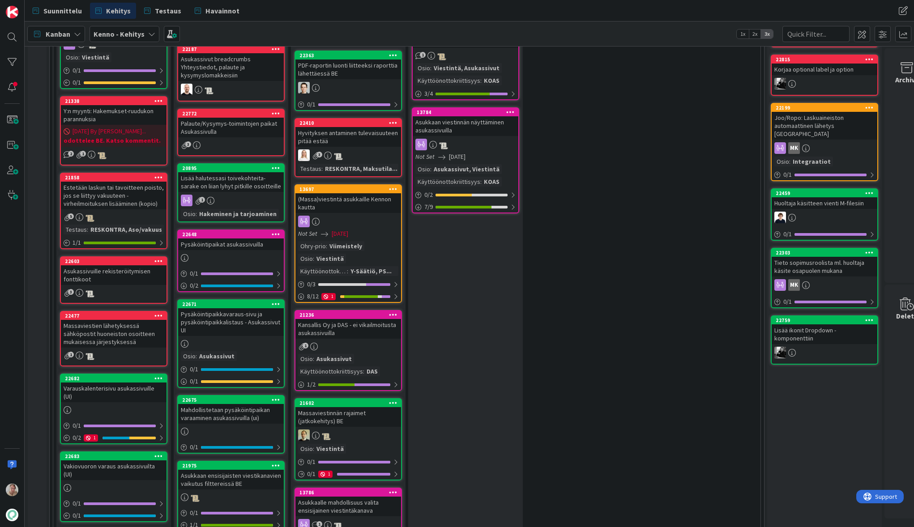
click at [230, 246] on div "Pysäköintipaikat asukassivuilla" at bounding box center [231, 245] width 106 height 12
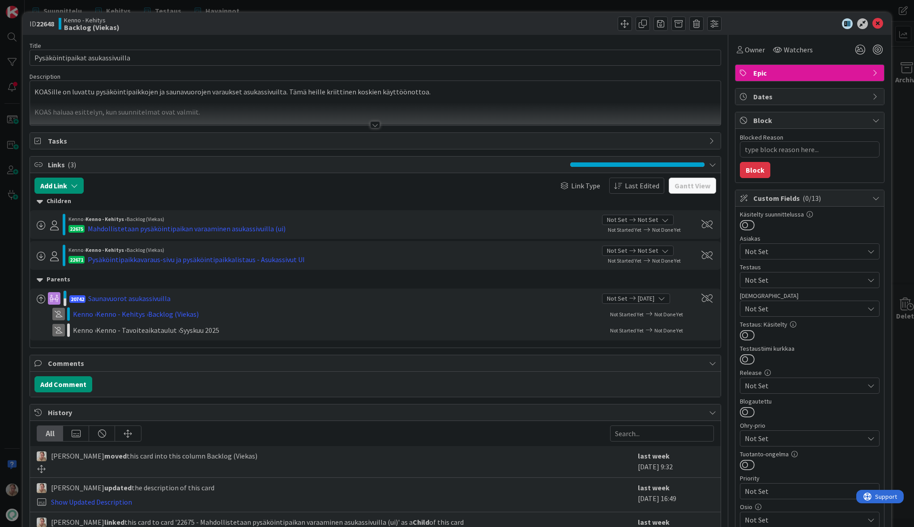
click at [350, 102] on div at bounding box center [375, 113] width 690 height 23
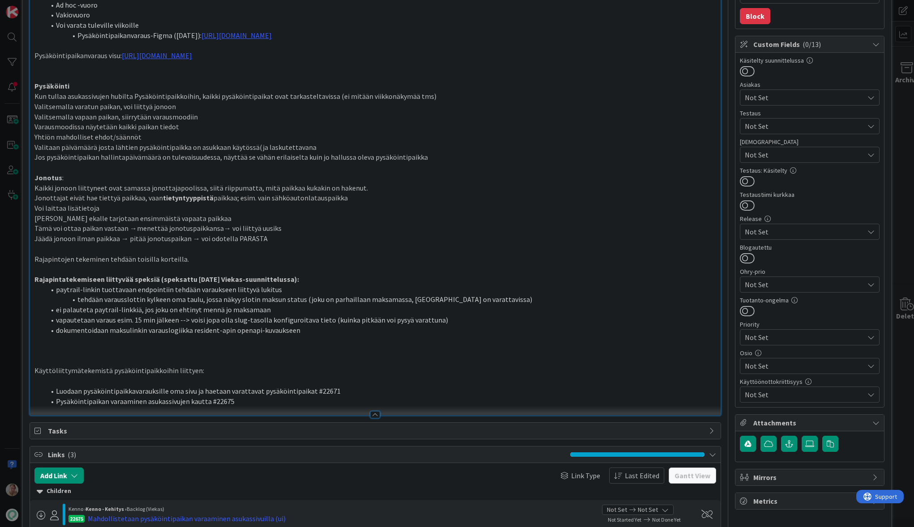
scroll to position [141, 0]
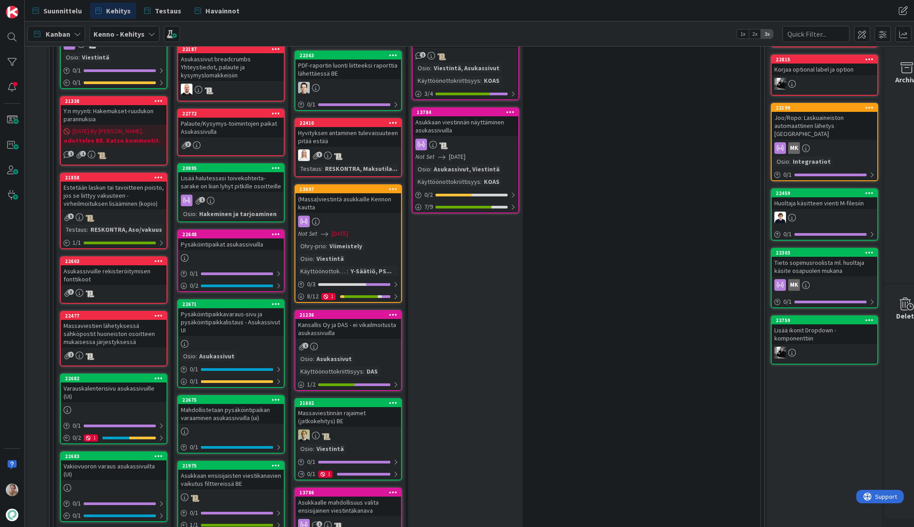
click at [246, 316] on div "Pysäköintipaikkavaraus-sivu ja pysäköintipaikkalistaus - Asukassivut UI" at bounding box center [231, 322] width 106 height 28
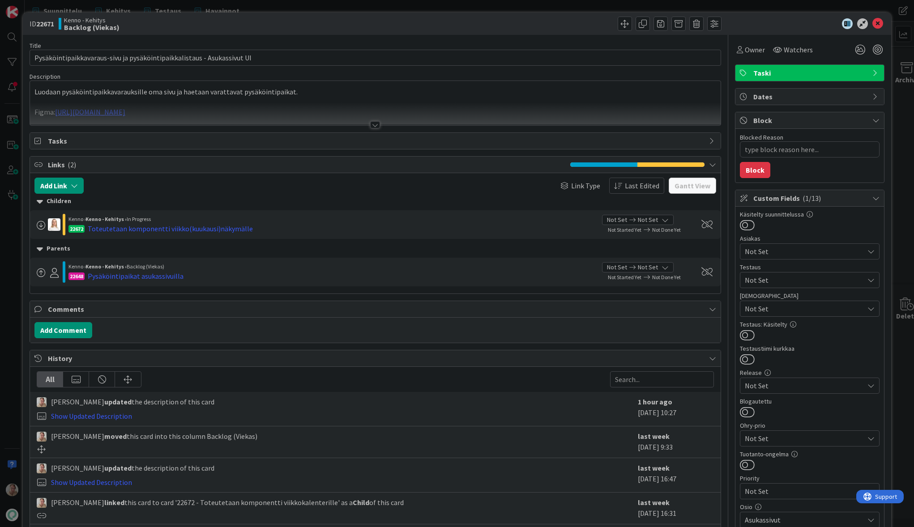
click at [285, 97] on p at bounding box center [375, 102] width 682 height 10
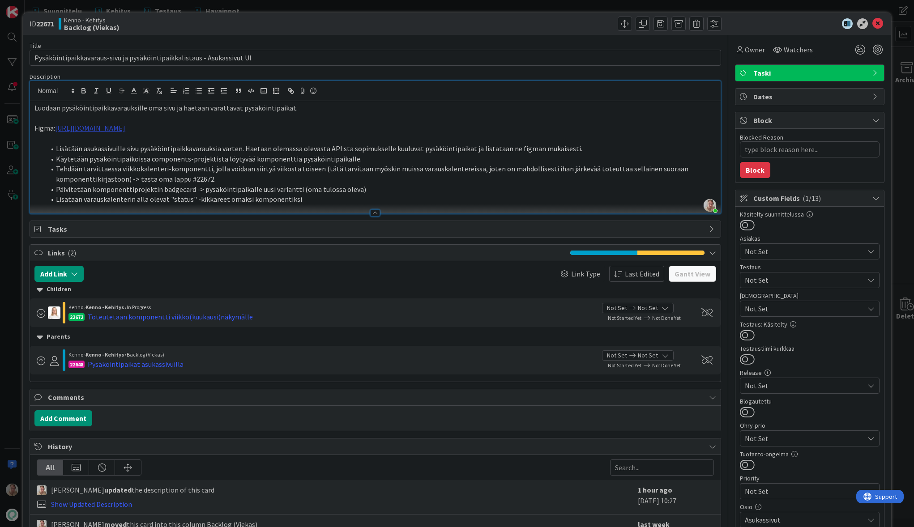
click at [125, 130] on link "[URL][DOMAIN_NAME]" at bounding box center [90, 128] width 70 height 9
click at [245, 144] on link "[URL][DOMAIN_NAME]" at bounding box center [213, 146] width 61 height 12
type textarea "x"
click at [302, 198] on li "Lisätään varauskalenterin alla olevat "status" -kikkareet omaksi komponentiksi" at bounding box center [380, 199] width 671 height 10
type textarea "x"
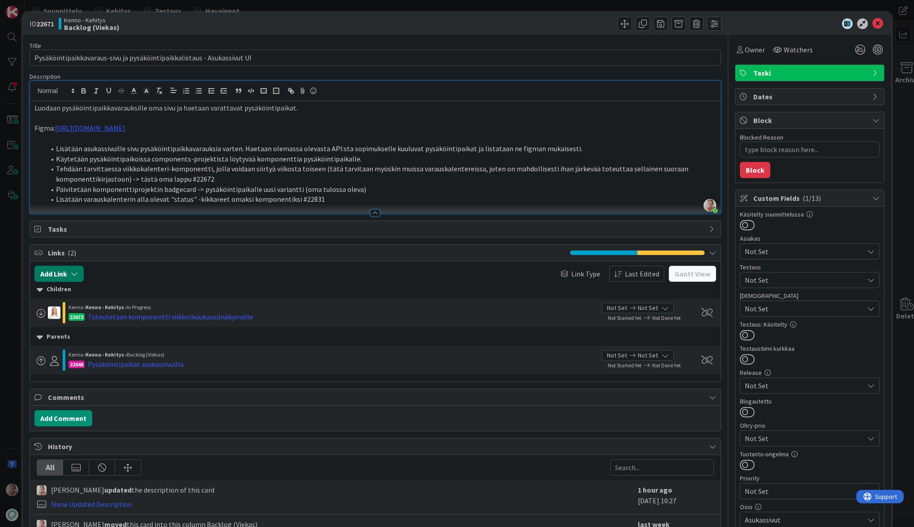
click at [72, 278] on button "Add Link" at bounding box center [58, 274] width 49 height 16
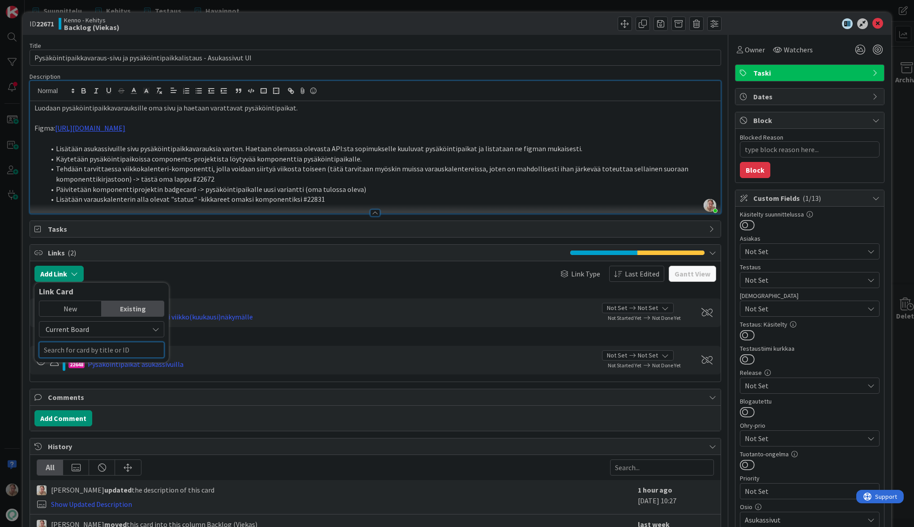
click at [88, 345] on input "text" at bounding box center [101, 350] width 125 height 16
type input "22831"
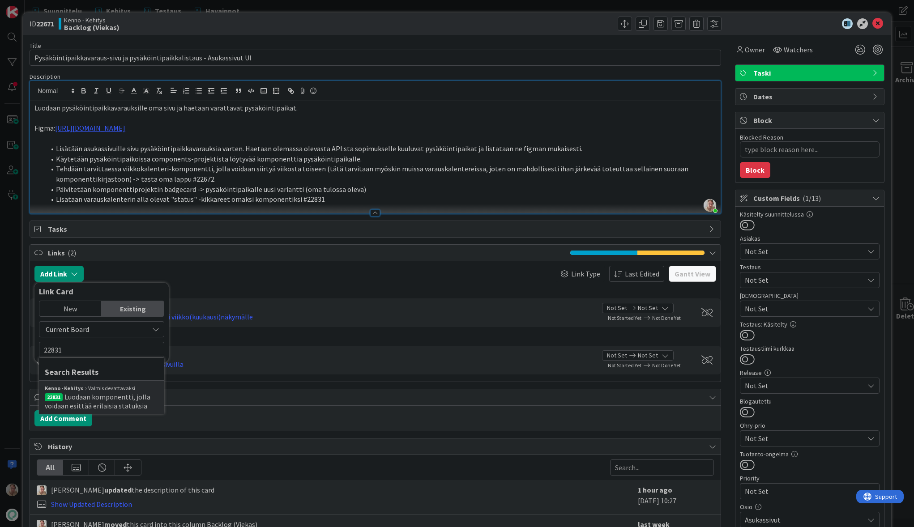
click at [121, 400] on span "Luodaan komponentti, jolla voidaan esittää erilaisia statuksia" at bounding box center [98, 401] width 106 height 18
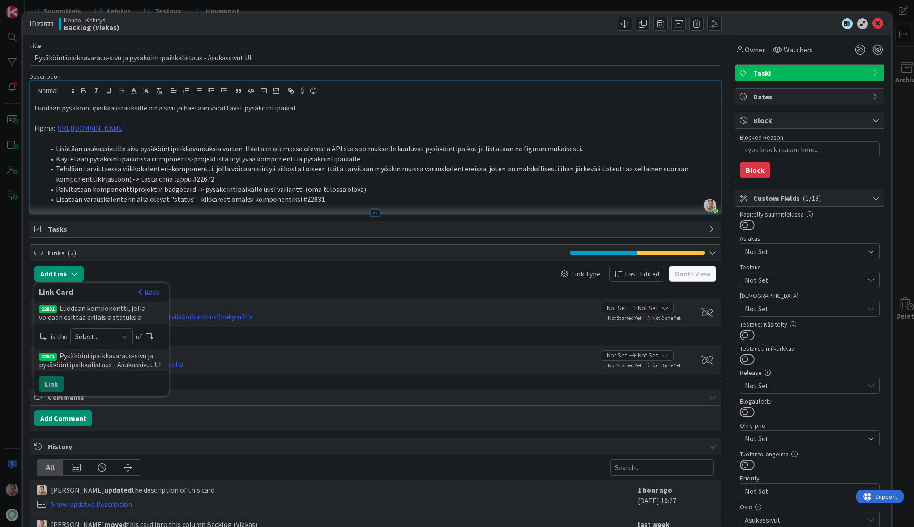
click at [110, 337] on span "Select..." at bounding box center [94, 336] width 38 height 13
click at [116, 377] on span "child" at bounding box center [148, 373] width 101 height 13
click at [58, 385] on button "Link" at bounding box center [51, 384] width 25 height 16
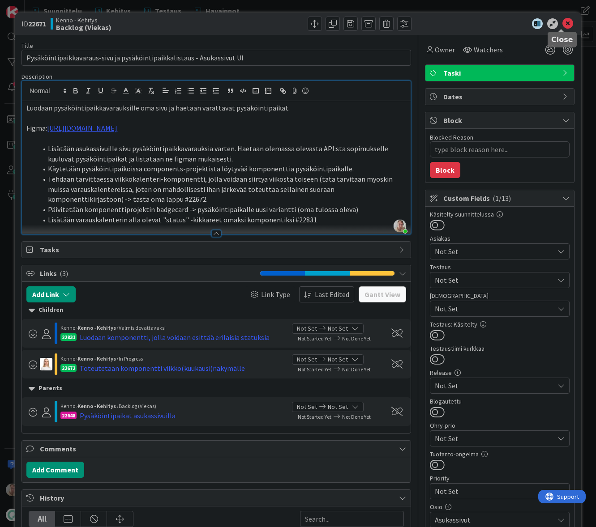
click at [562, 24] on icon at bounding box center [567, 23] width 11 height 11
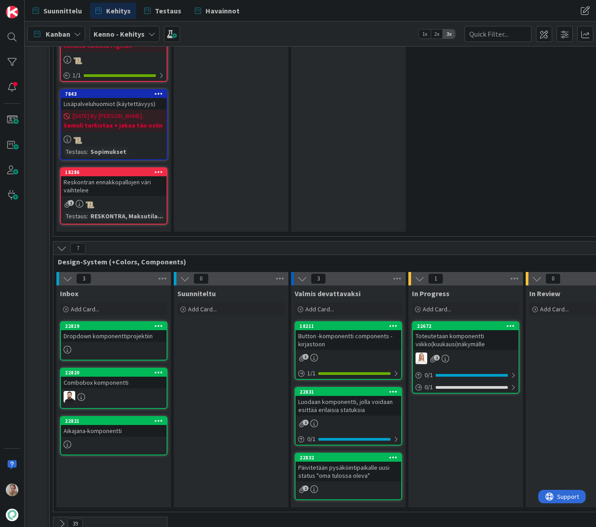
scroll to position [2845, 0]
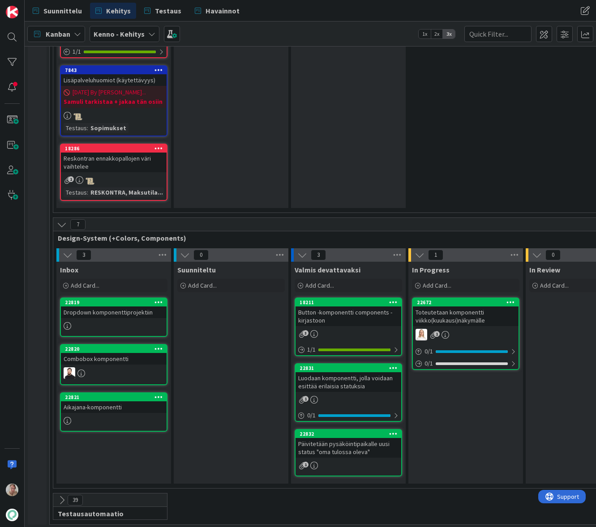
click at [351, 373] on div "Luodaan komponentti, jolla voidaan esittää erilaisia statuksia" at bounding box center [348, 382] width 106 height 20
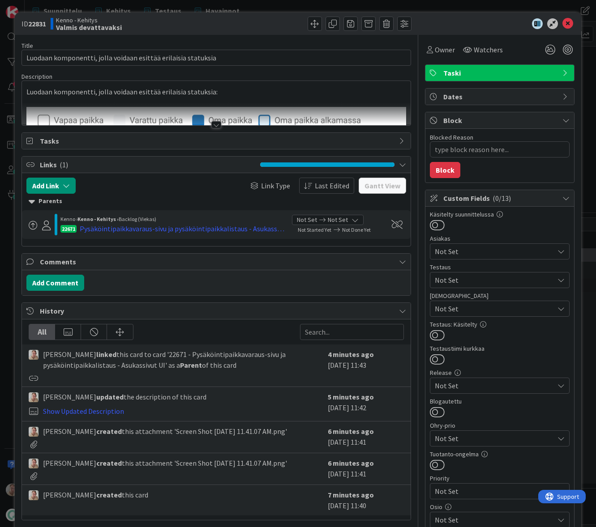
click at [270, 99] on p at bounding box center [215, 102] width 379 height 10
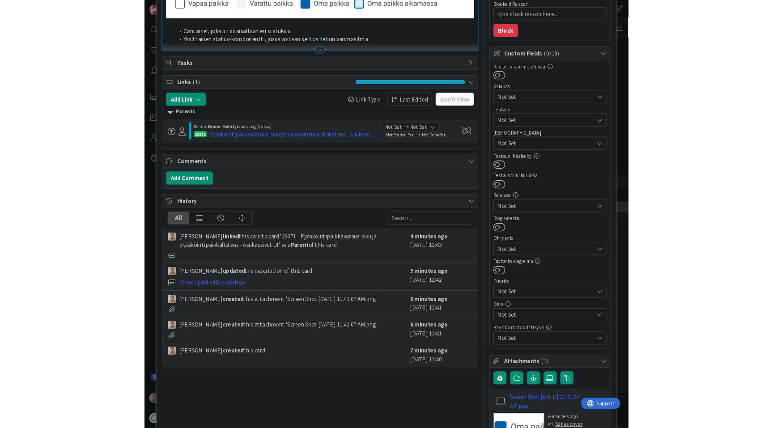
scroll to position [52, 0]
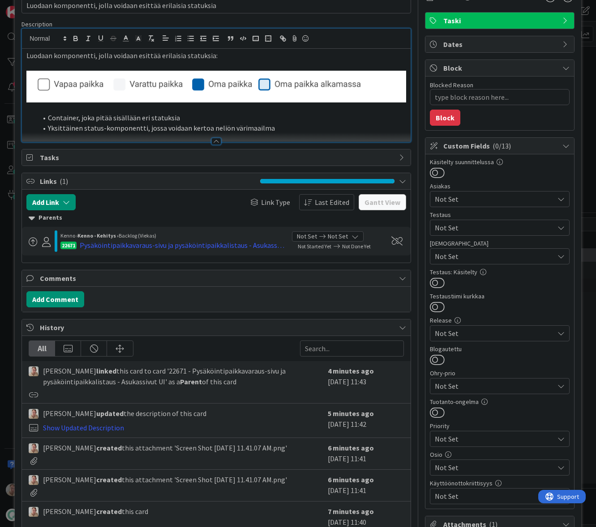
click at [284, 128] on li "Yksittäinen status-komponentti, jossa voidaan kertoa neliön värimaailma" at bounding box center [221, 128] width 368 height 10
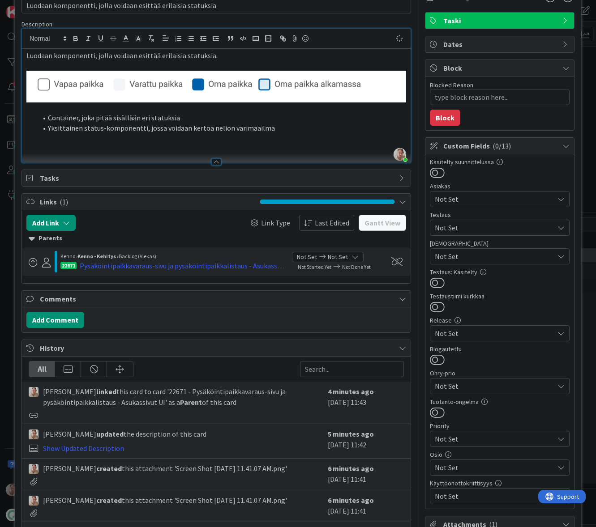
type textarea "x"
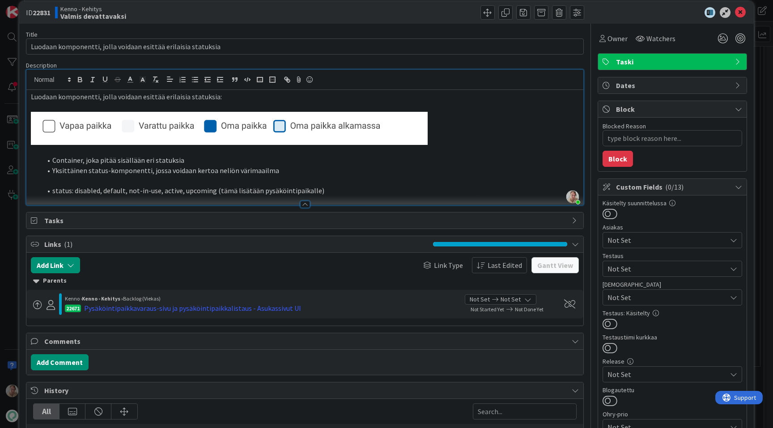
scroll to position [10, 0]
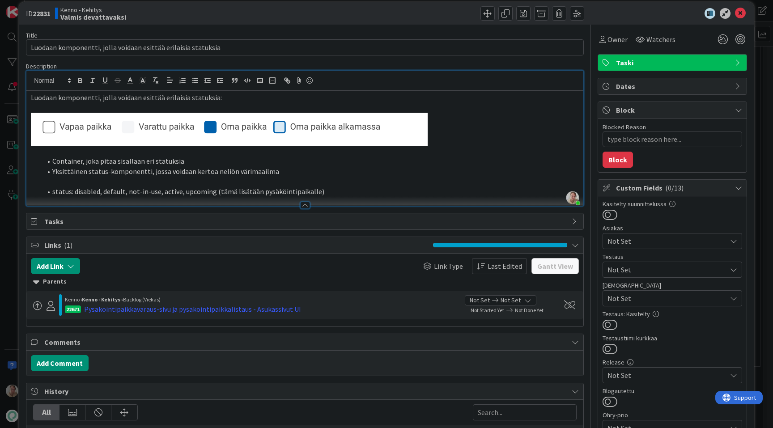
click at [52, 160] on li "Container, joka pitää sisällään eri statuksia" at bounding box center [310, 161] width 537 height 10
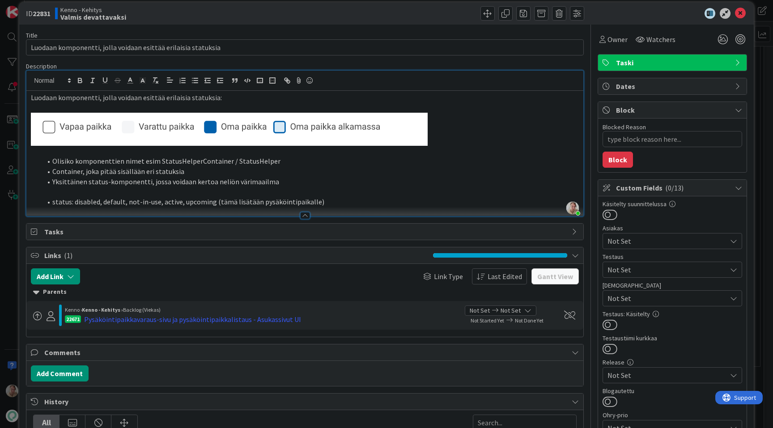
click at [56, 171] on li "Container, joka pitää sisällään eri statuksia" at bounding box center [310, 171] width 537 height 10
click at [53, 183] on li "Yksittäinen status-komponentti, jossa voidaan kertoa neliön värimaailma" at bounding box center [310, 182] width 537 height 10
click at [150, 196] on p at bounding box center [305, 192] width 548 height 10
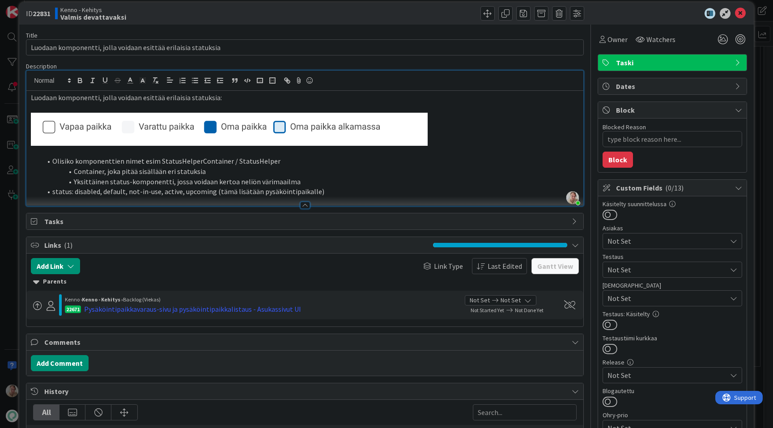
click at [52, 192] on li "status: disabled, default, not-in-use, active, upcoming (tämä lisätään pysäköin…" at bounding box center [310, 192] width 537 height 10
click at [364, 189] on li "status: disabled, default, not-in-use, active, upcoming (tämä lisätään pysäköin…" at bounding box center [310, 192] width 537 height 10
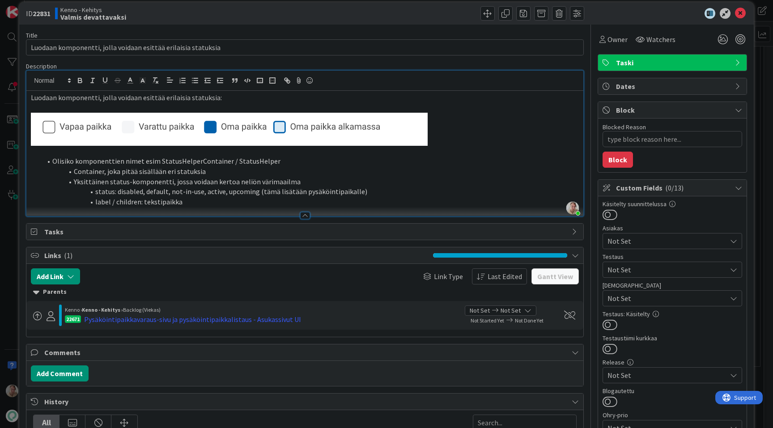
click at [271, 166] on li "Olisiko komponenttien nimet esim StatusHelperContainer / StatusHelper" at bounding box center [310, 161] width 537 height 10
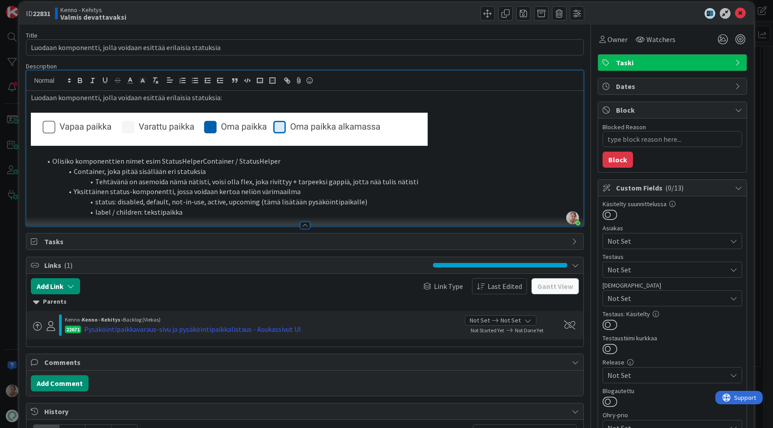
scroll to position [0, 0]
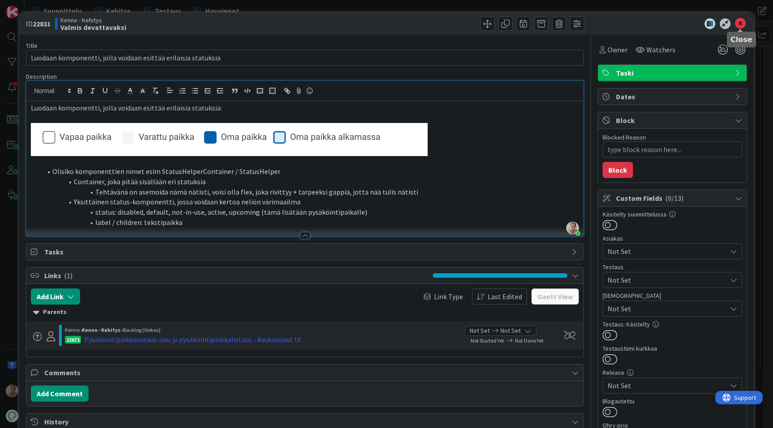
click at [743, 20] on icon at bounding box center [740, 23] width 11 height 11
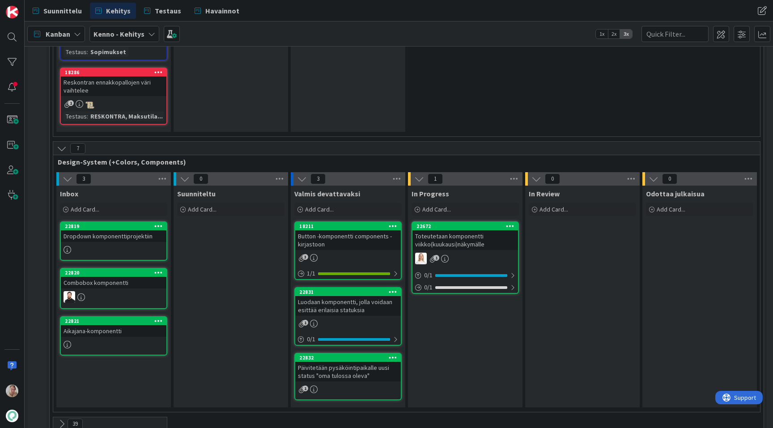
click at [350, 357] on link "22832 Päivitetään pysäköintipaikalle uusi status "oma tulossa oleva" 1" at bounding box center [347, 376] width 107 height 47
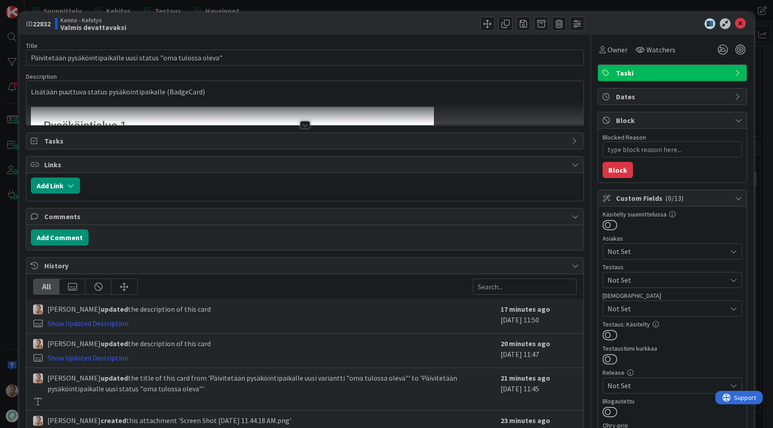
click at [410, 93] on div "Lisätään puuttuva status pysäköintipaikalle (BadgeCard) Tämän hetken statukset …" at bounding box center [304, 103] width 557 height 44
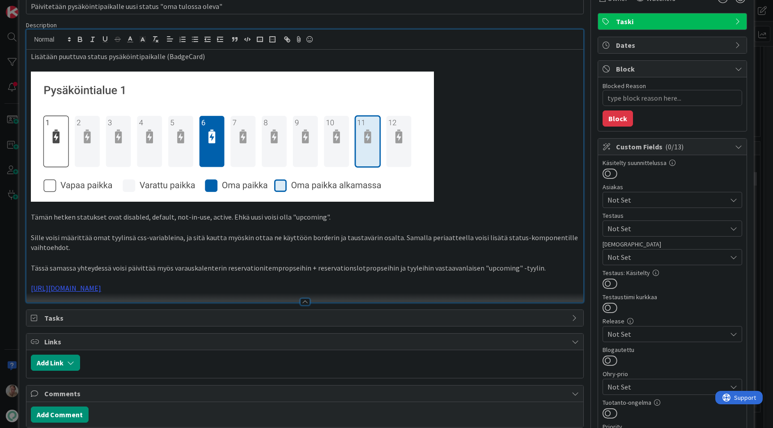
scroll to position [59, 0]
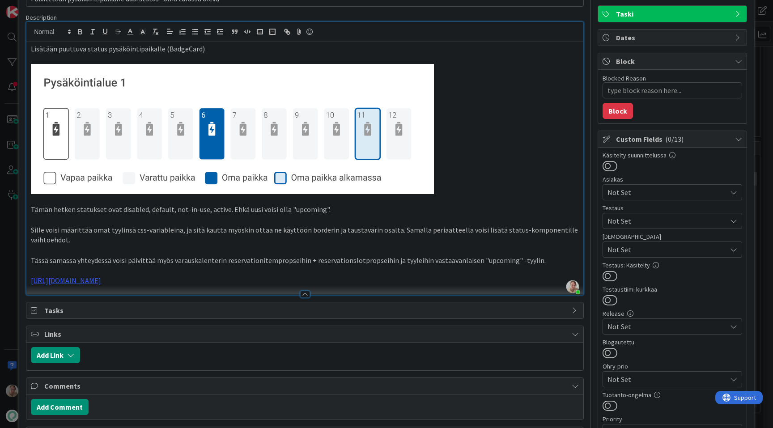
click at [125, 237] on p "Sille voisi määrittää omat tyylinsä css-variableina, ja sitä kautta myöskin ott…" at bounding box center [305, 235] width 548 height 20
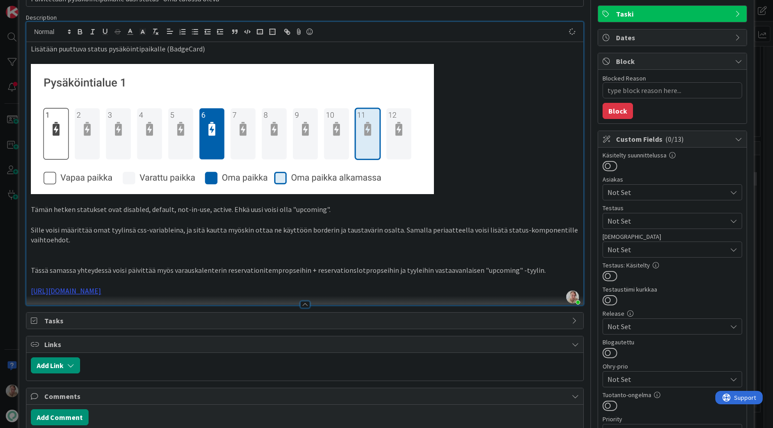
type textarea "x"
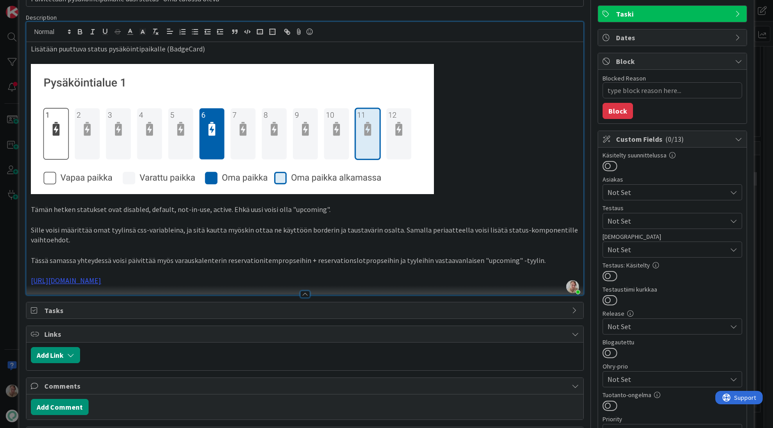
click at [182, 231] on p "Sille voisi määrittää omat tyylinsä css-variableina, ja sitä kautta myöskin ott…" at bounding box center [305, 235] width 548 height 20
click at [38, 228] on p "Sille voisi määrittää omat tyylinsä css-variableina, ja sitä kautta myöskin ott…" at bounding box center [305, 235] width 548 height 20
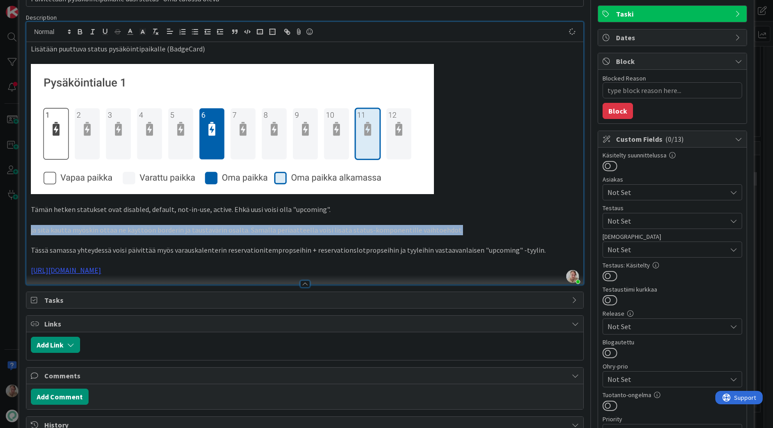
click at [448, 228] on p "ja sitä kautta myöskin ottaa ne käyttöön borderin ja taustavärin osalta. Samall…" at bounding box center [305, 230] width 548 height 10
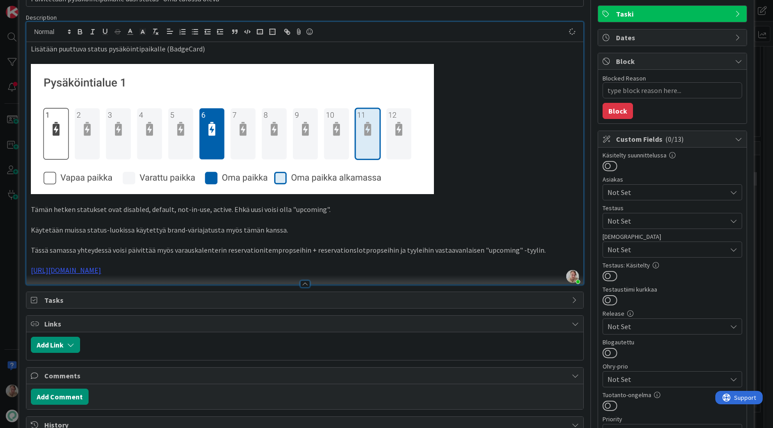
scroll to position [0, 0]
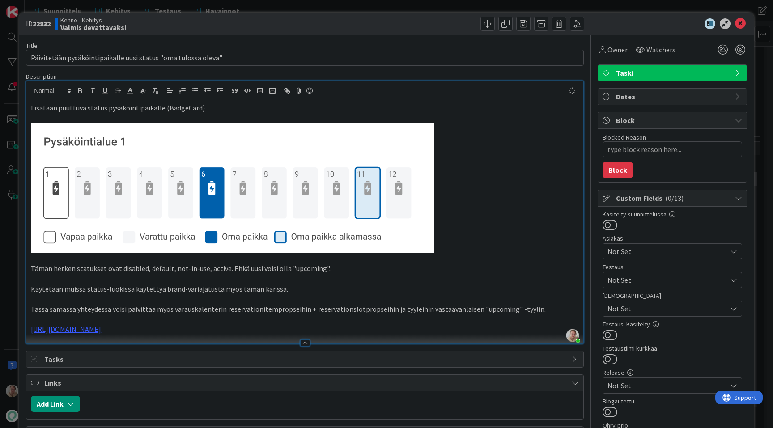
type textarea "x"
click at [743, 25] on icon at bounding box center [740, 23] width 11 height 11
